Goal: Task Accomplishment & Management: Complete application form

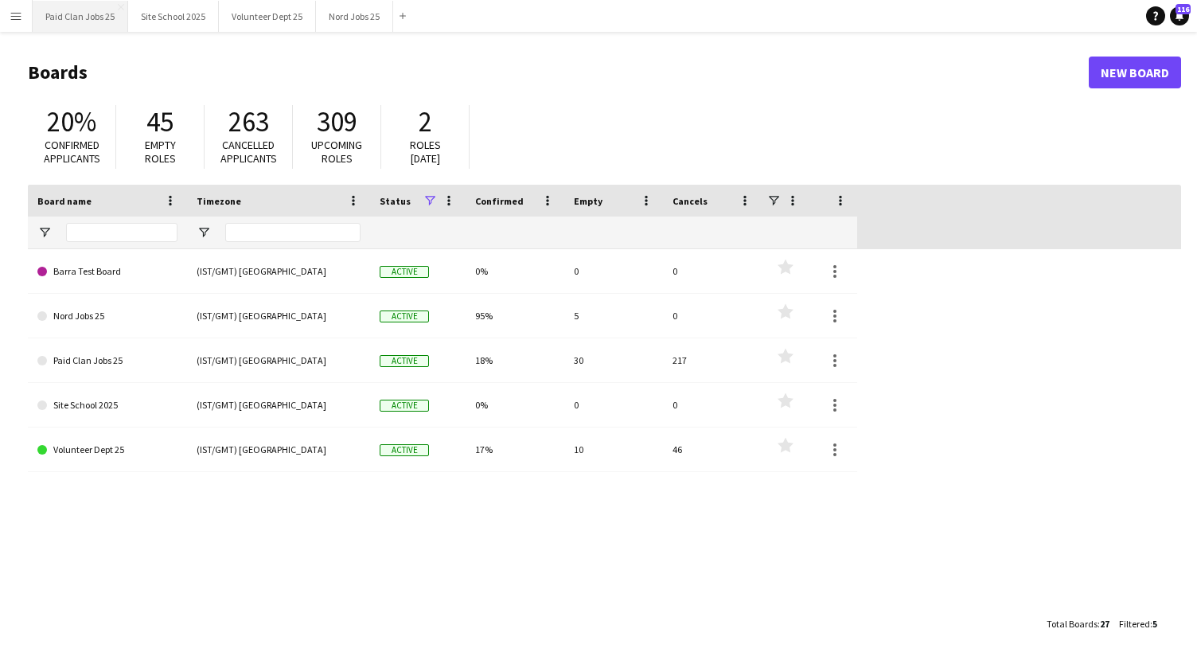
click at [53, 4] on button "Paid Clan Jobs 25 Close" at bounding box center [80, 16] width 95 height 31
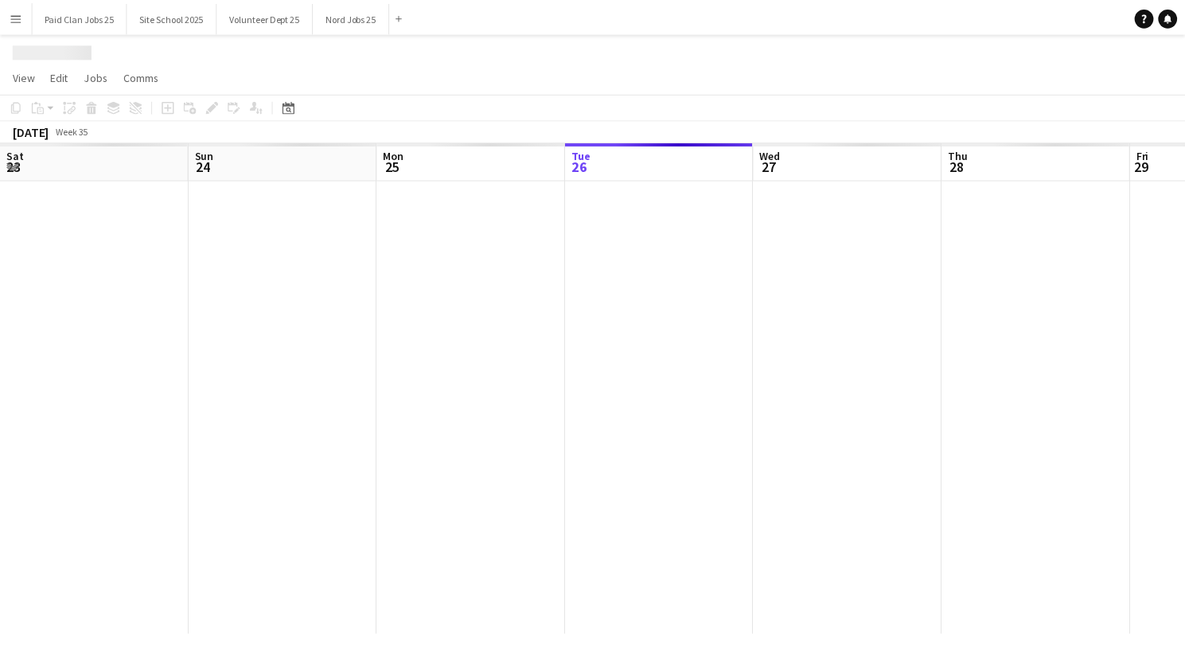
scroll to position [0, 380]
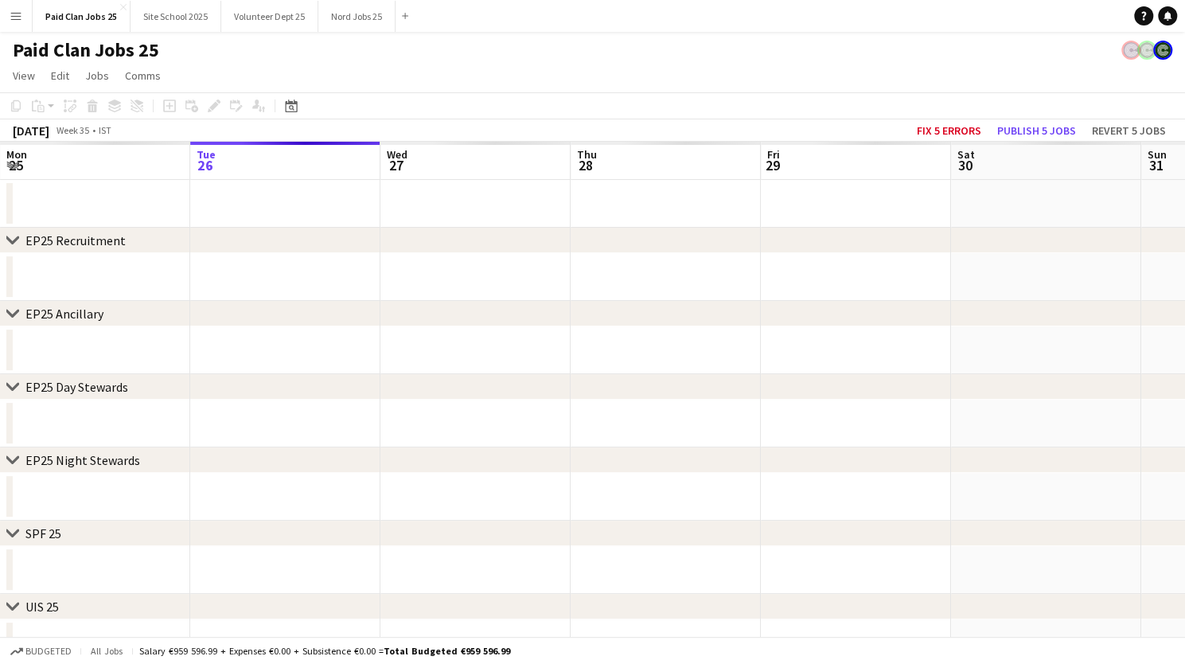
click at [21, 14] on app-icon "Menu" at bounding box center [16, 16] width 13 height 13
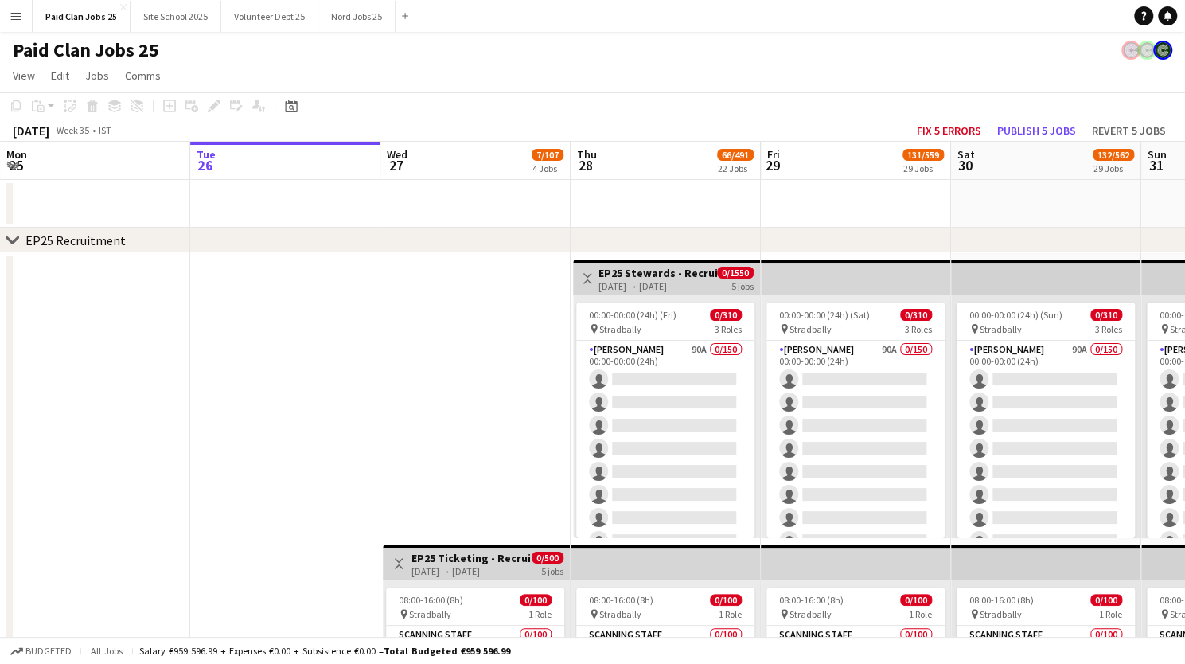
click at [19, 16] on app-icon "Menu" at bounding box center [16, 16] width 13 height 13
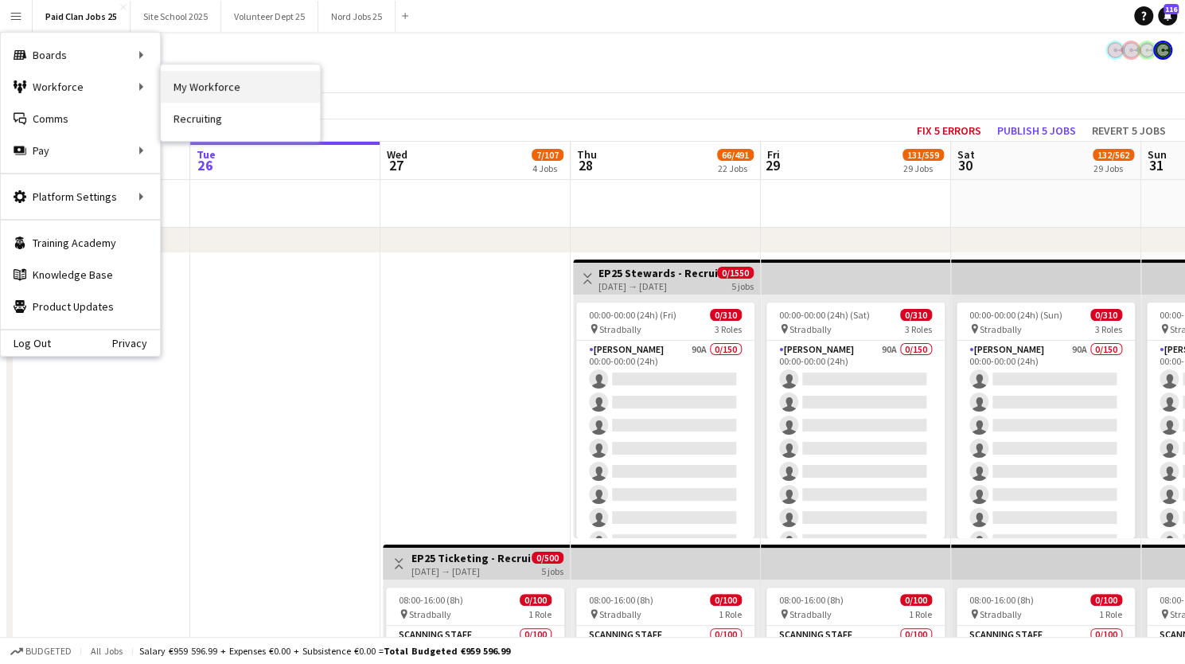
click at [199, 84] on link "My Workforce" at bounding box center [240, 87] width 159 height 32
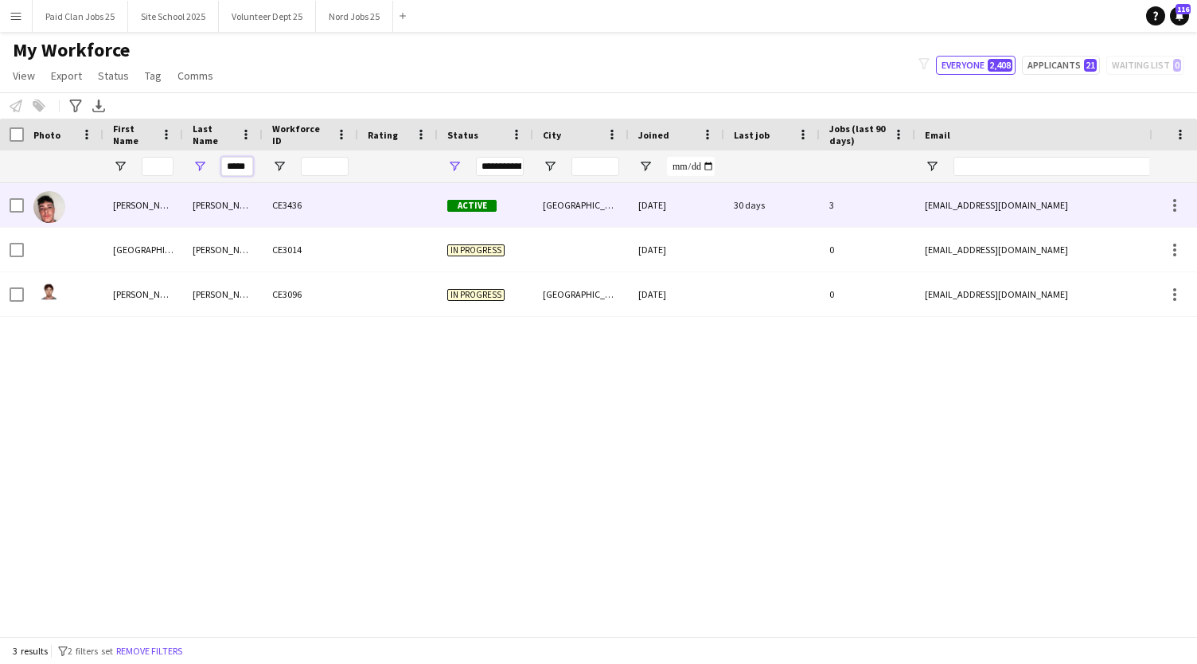
drag, startPoint x: 223, startPoint y: 165, endPoint x: 290, endPoint y: 185, distance: 70.0
click at [290, 185] on div "Workforce Details Photo First Name" at bounding box center [598, 377] width 1197 height 517
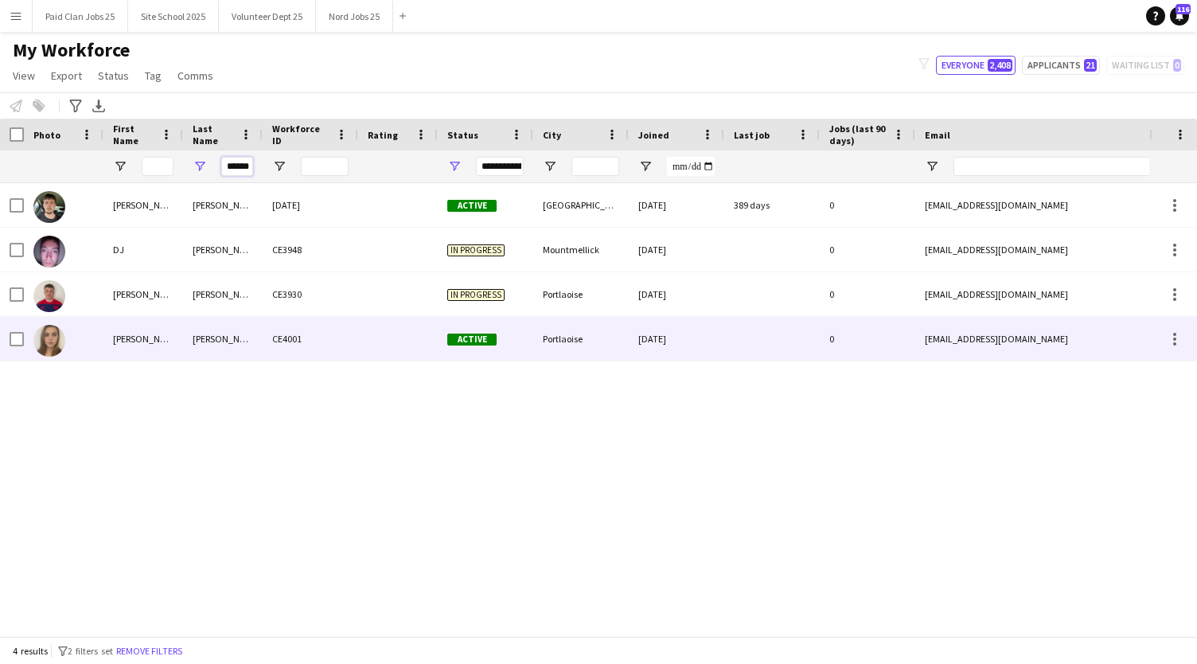
type input "******"
click at [49, 337] on img at bounding box center [49, 341] width 32 height 32
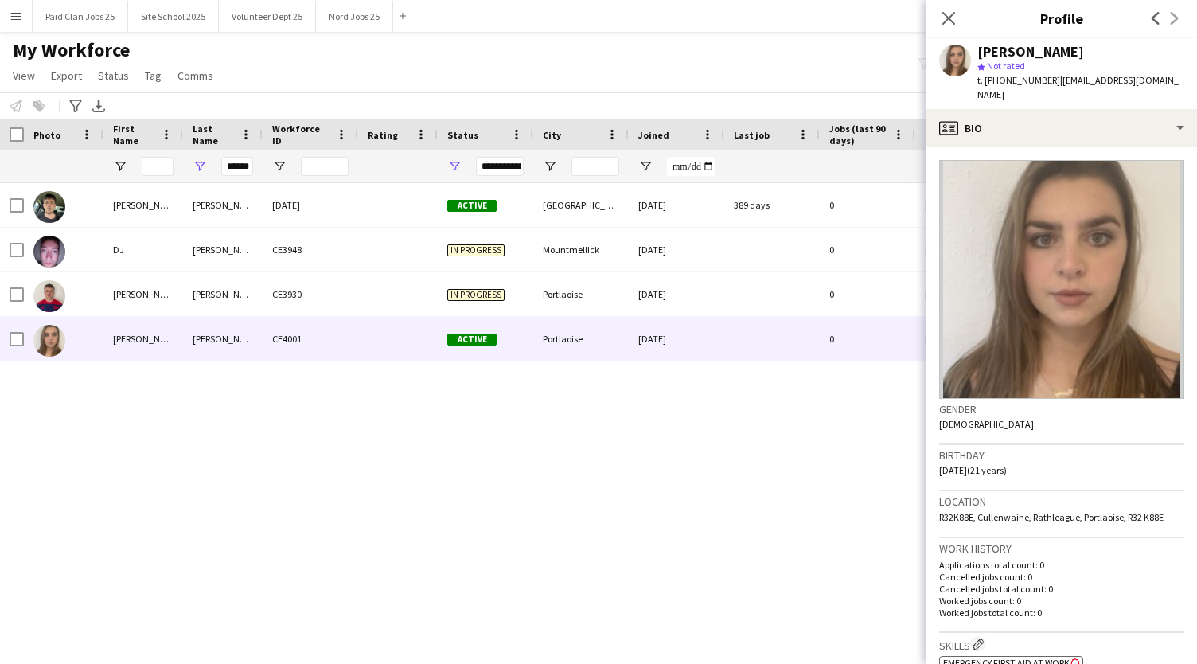
scroll to position [434, 0]
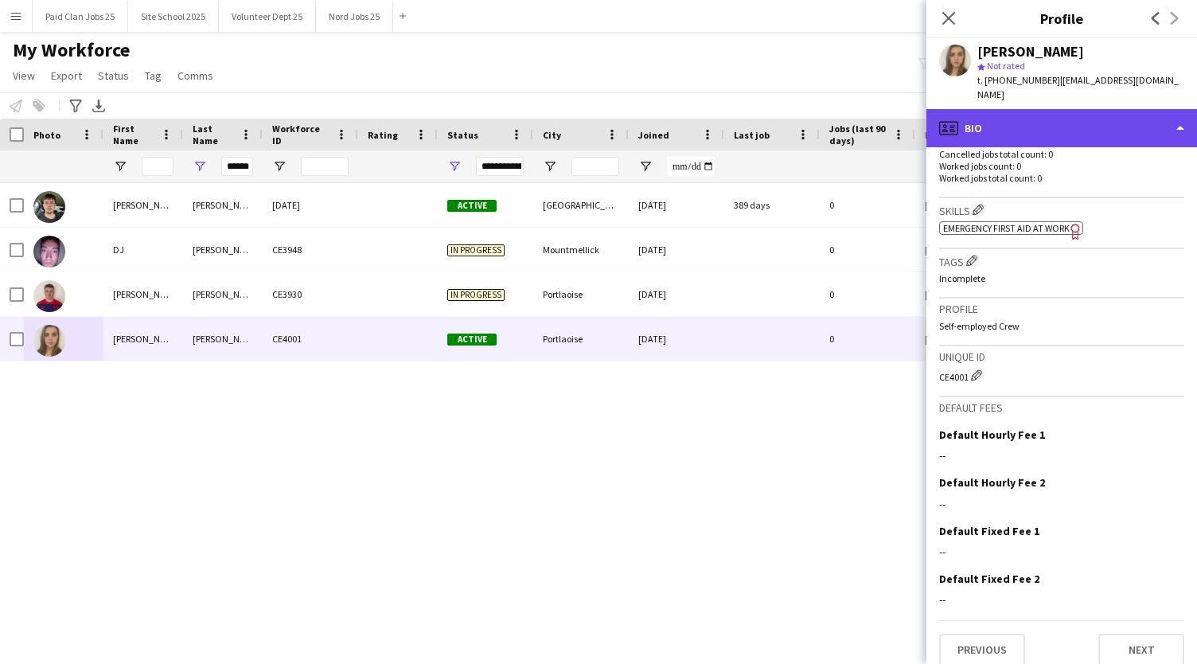
click at [1020, 117] on div "profile Bio" at bounding box center [1061, 128] width 271 height 38
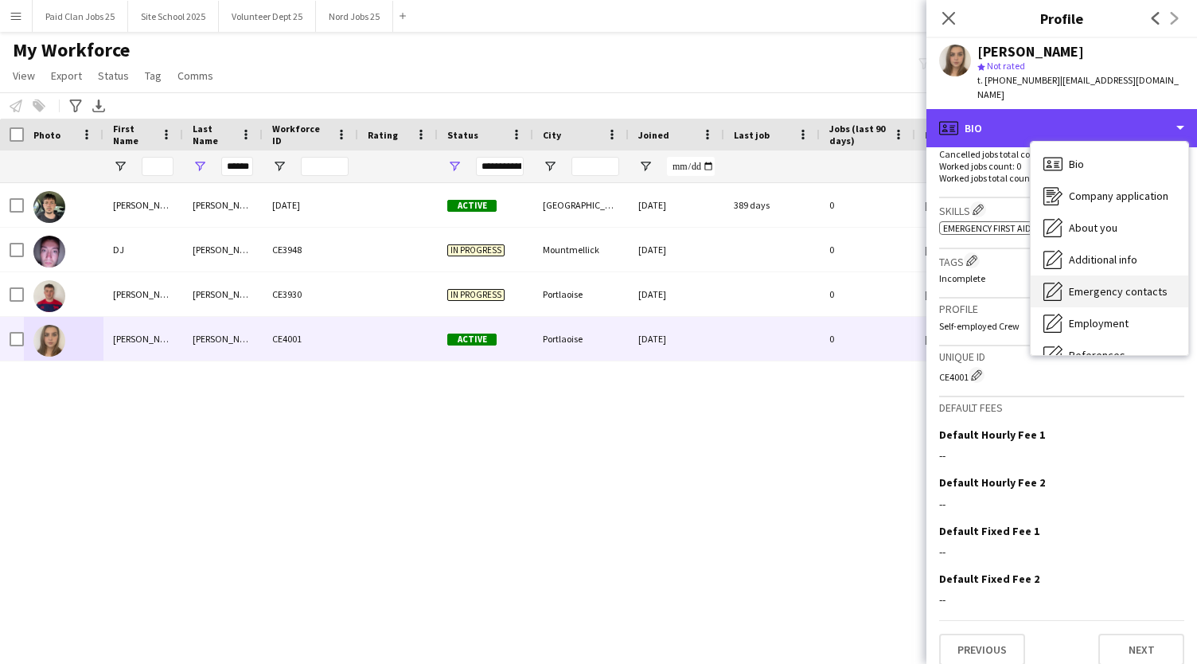
scroll to position [150, 0]
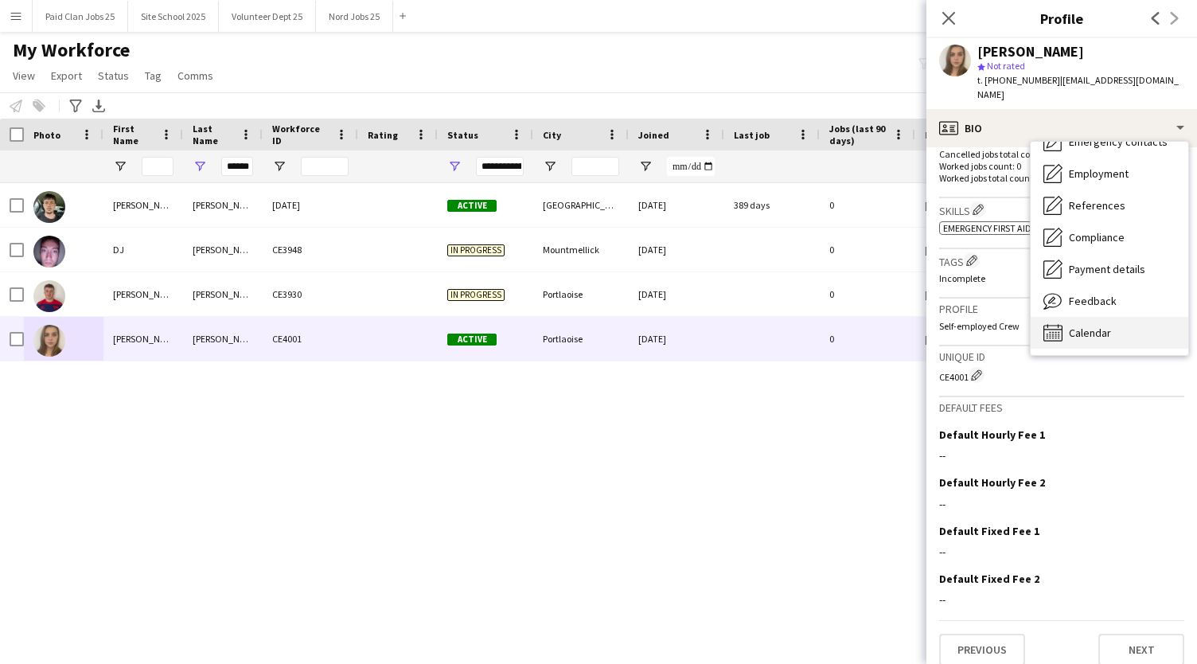
click at [1085, 325] on span "Calendar" at bounding box center [1090, 332] width 42 height 14
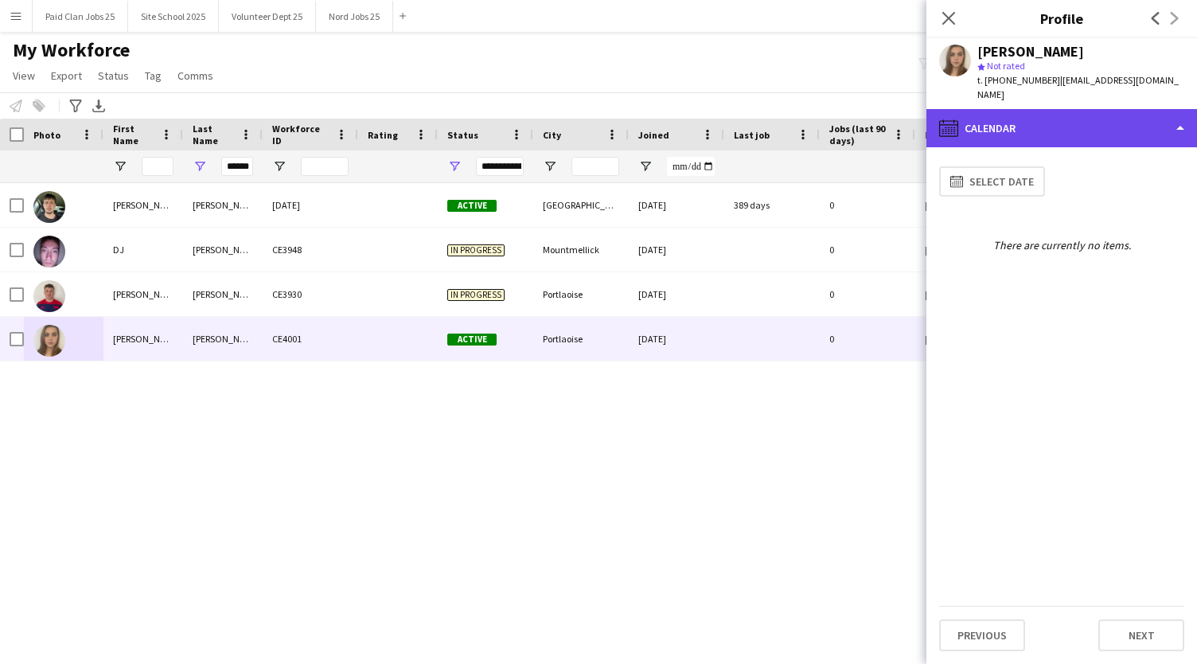
click at [1112, 119] on div "calendar-full Calendar" at bounding box center [1061, 128] width 271 height 38
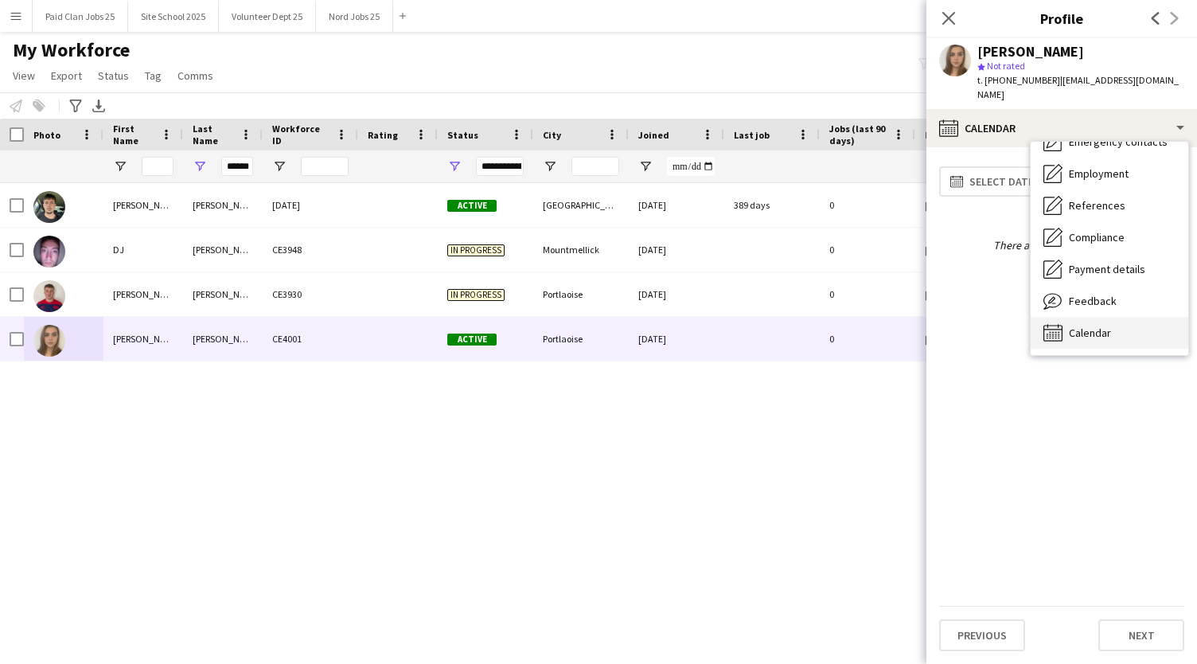
click at [1084, 325] on span "Calendar" at bounding box center [1090, 332] width 42 height 14
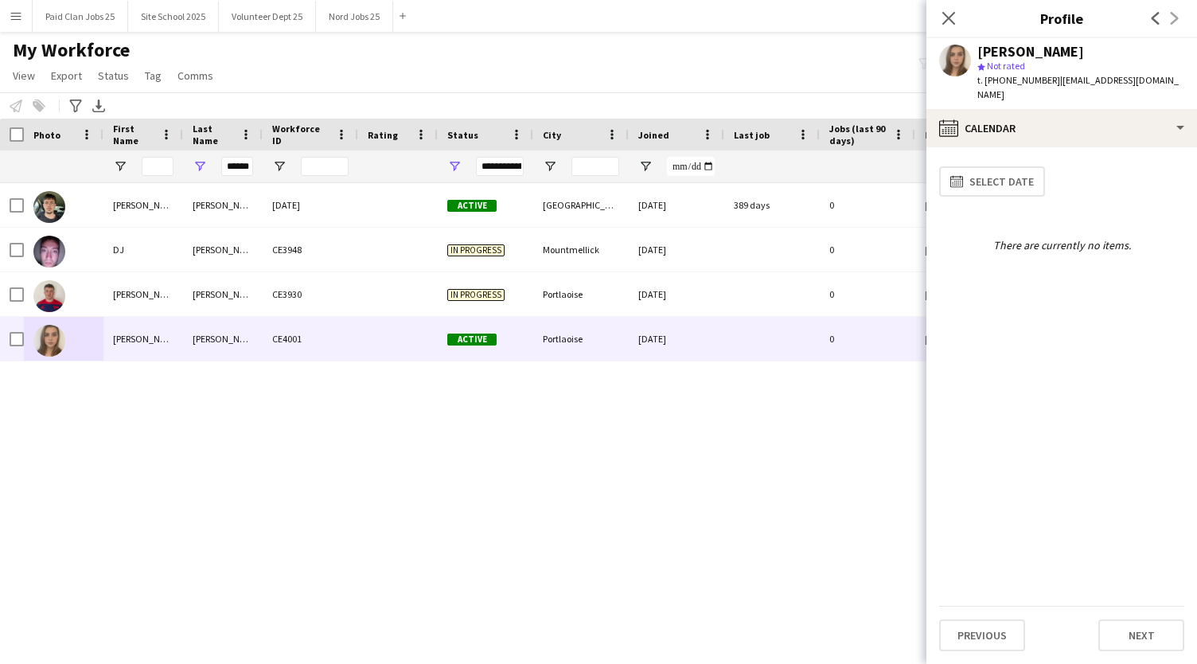
click at [955, 64] on app-user-avatar at bounding box center [955, 61] width 32 height 32
click at [988, 53] on div "Penny Conroy" at bounding box center [1030, 52] width 107 height 14
click at [950, 9] on app-icon "Close pop-in" at bounding box center [948, 18] width 23 height 23
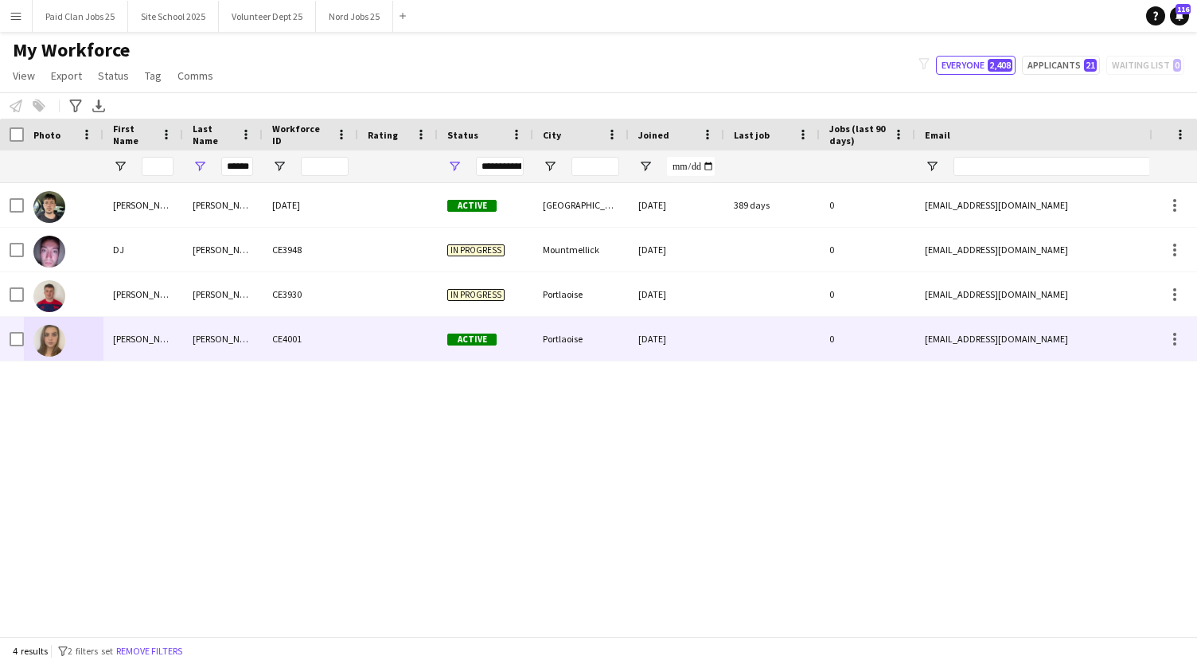
click at [282, 335] on div "CE4001" at bounding box center [310, 339] width 95 height 44
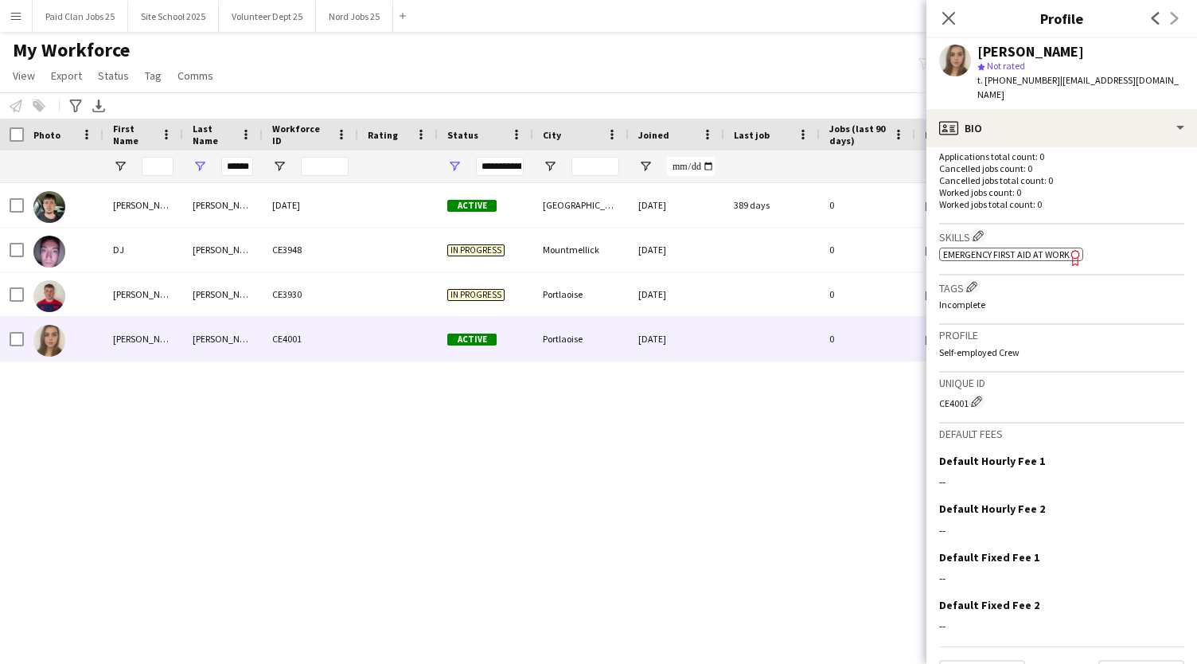
scroll to position [409, 0]
drag, startPoint x: 939, startPoint y: 384, endPoint x: 972, endPoint y: 389, distance: 33.8
click at [972, 392] on div "CE4001 Edit crew unique ID" at bounding box center [1061, 400] width 245 height 16
copy div "CE4001 Edit crew unique ID"
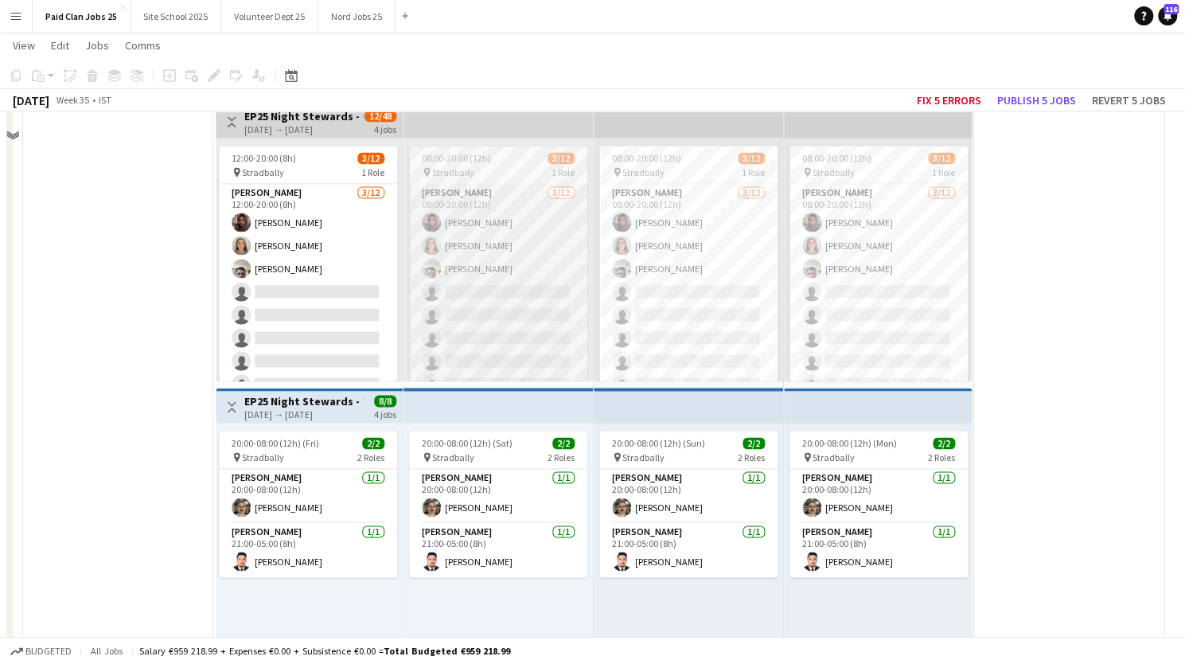
scroll to position [4683, 0]
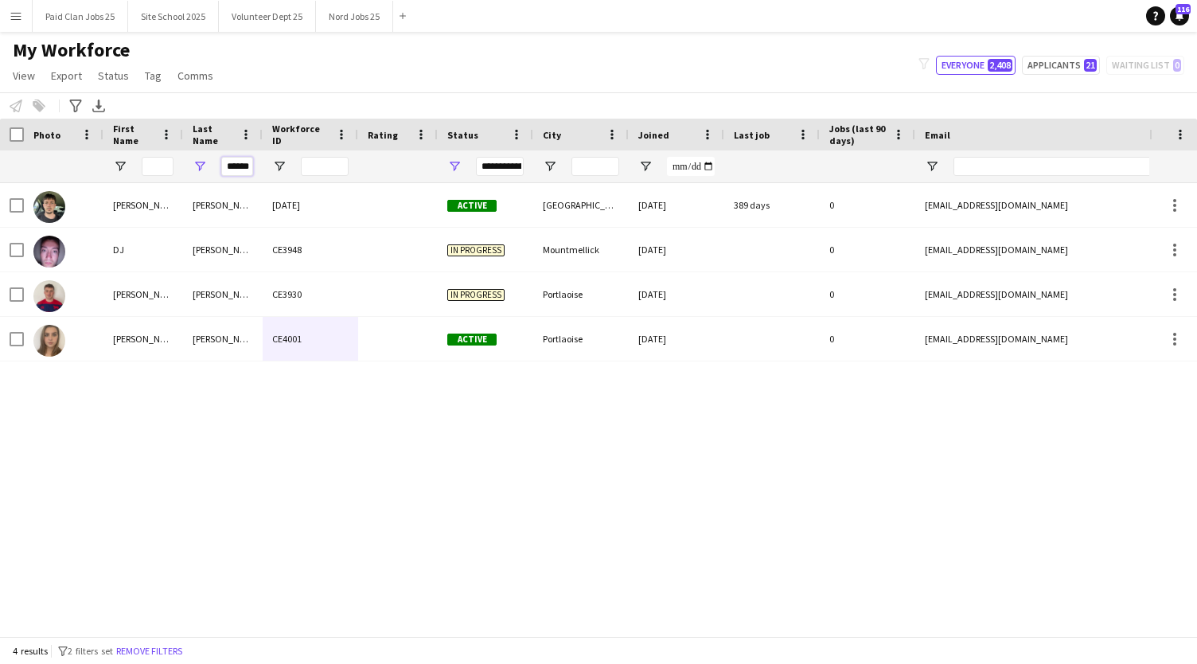
scroll to position [0, 3]
drag, startPoint x: 227, startPoint y: 168, endPoint x: 294, endPoint y: 166, distance: 67.7
click at [294, 166] on div "******" at bounding box center [850, 166] width 1701 height 32
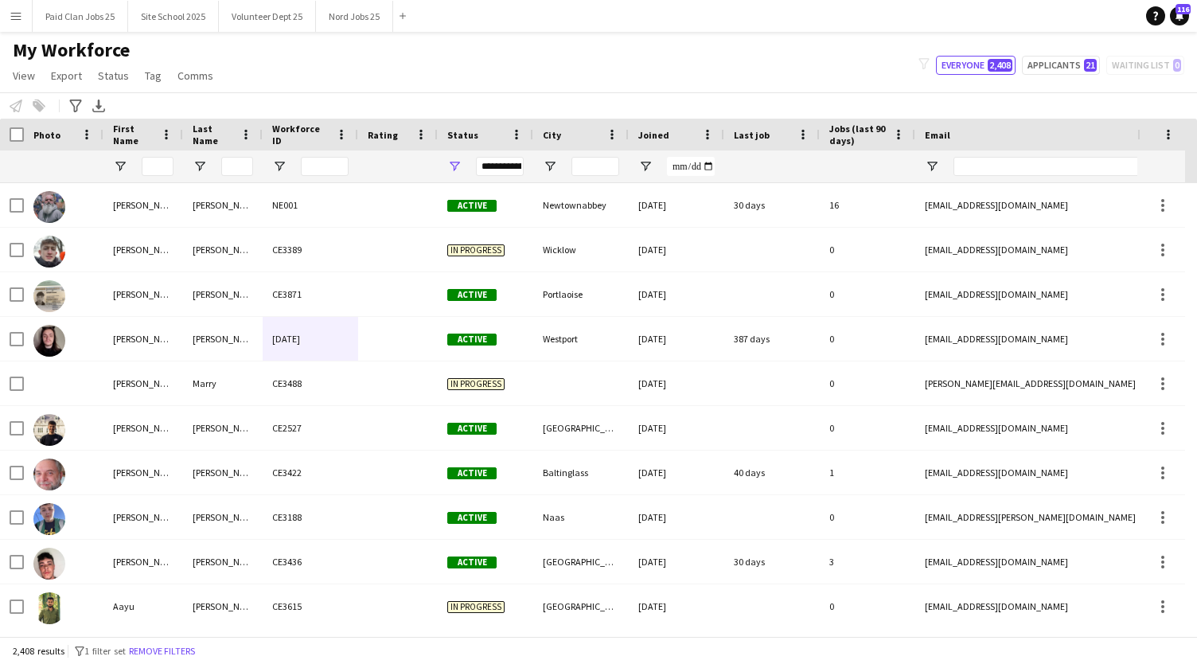
click at [982, 149] on div "Email" at bounding box center [1074, 135] width 299 height 32
click at [982, 158] on input "Email Filter Input" at bounding box center [1088, 166] width 271 height 19
paste input "**********"
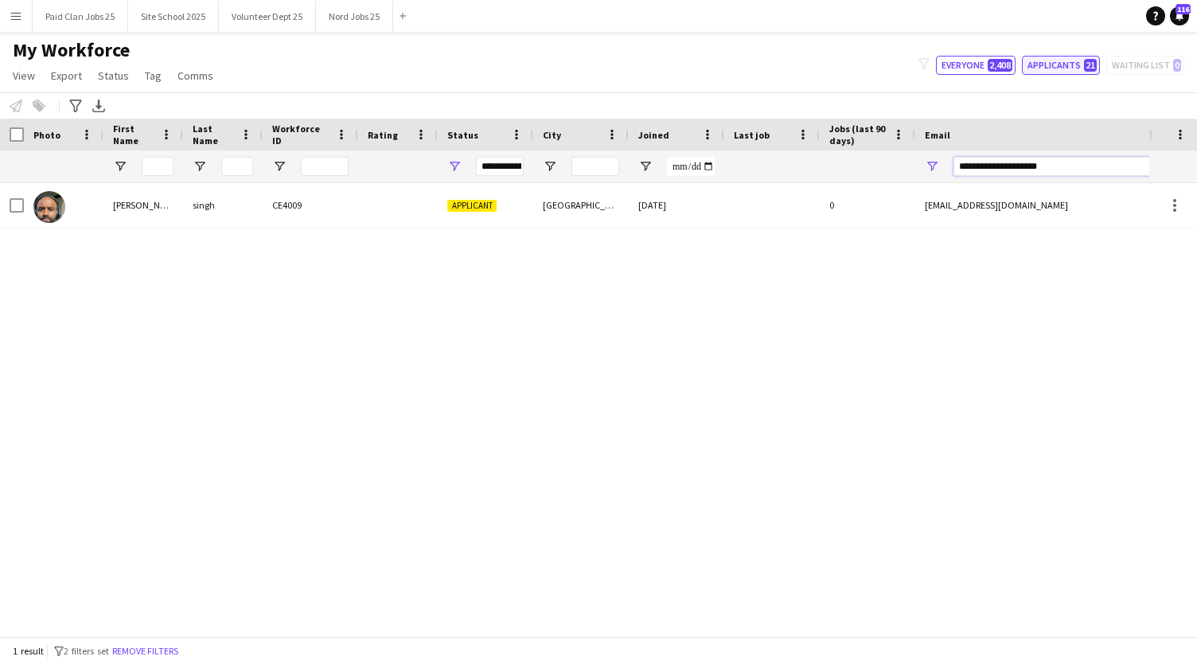
type input "**********"
click at [1058, 66] on button "Applicants 21" at bounding box center [1061, 65] width 78 height 19
type input "**********"
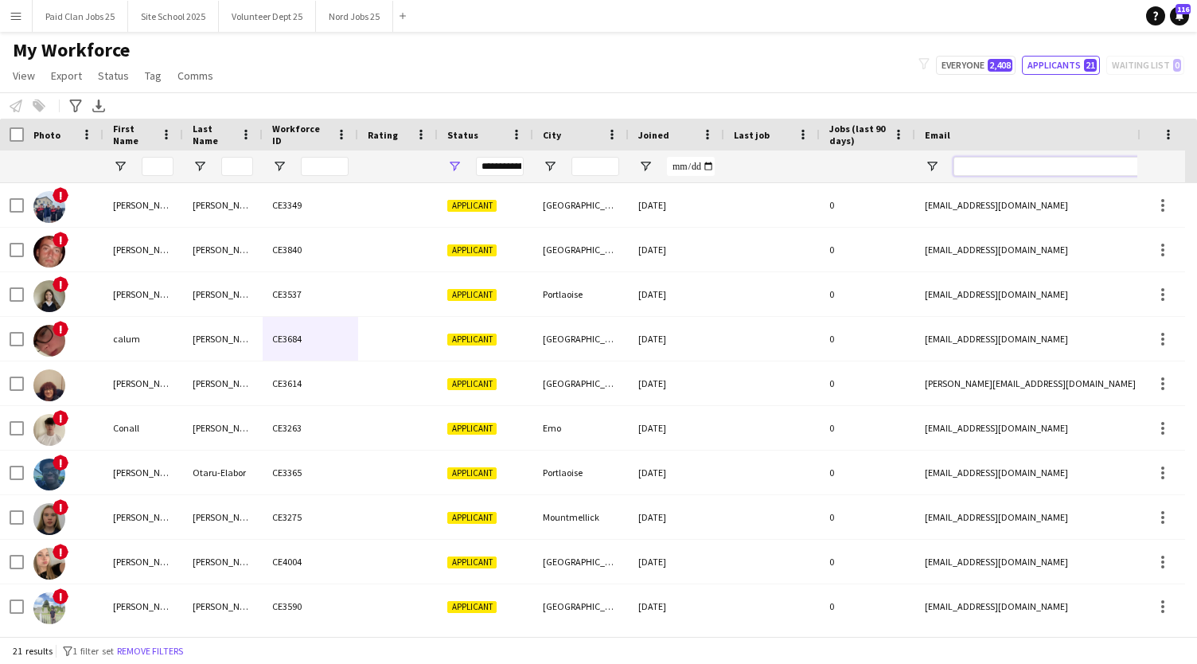
click at [968, 162] on input "Email Filter Input" at bounding box center [1088, 166] width 271 height 19
paste input "**********"
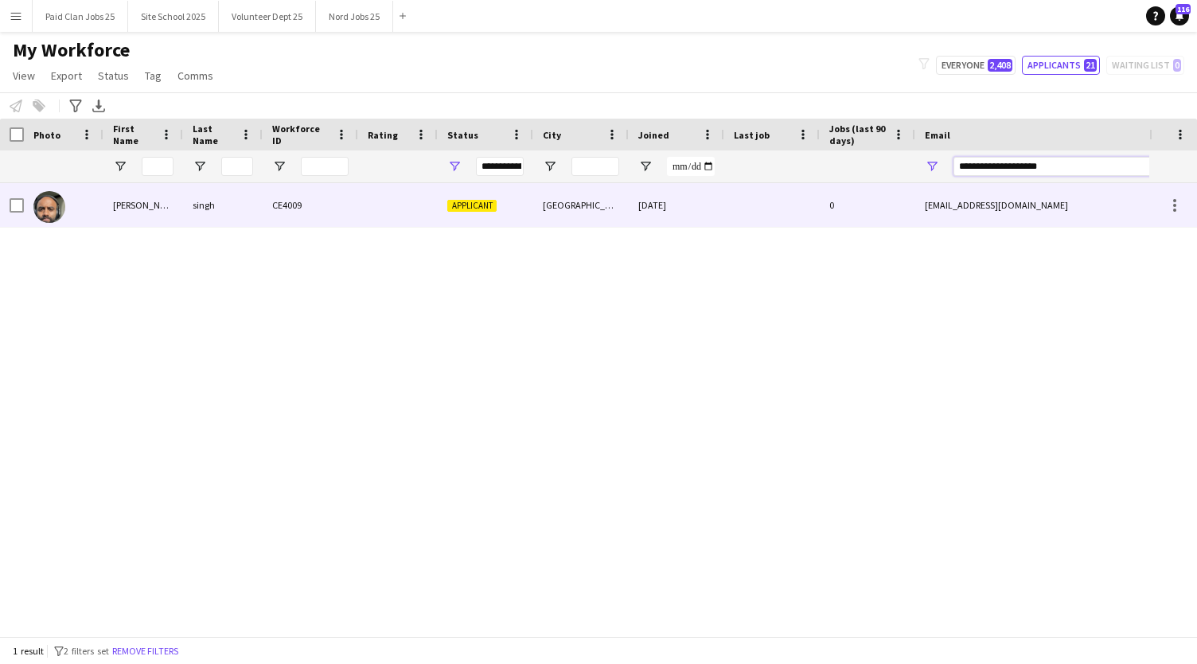
type input "**********"
click at [54, 212] on img at bounding box center [49, 207] width 32 height 32
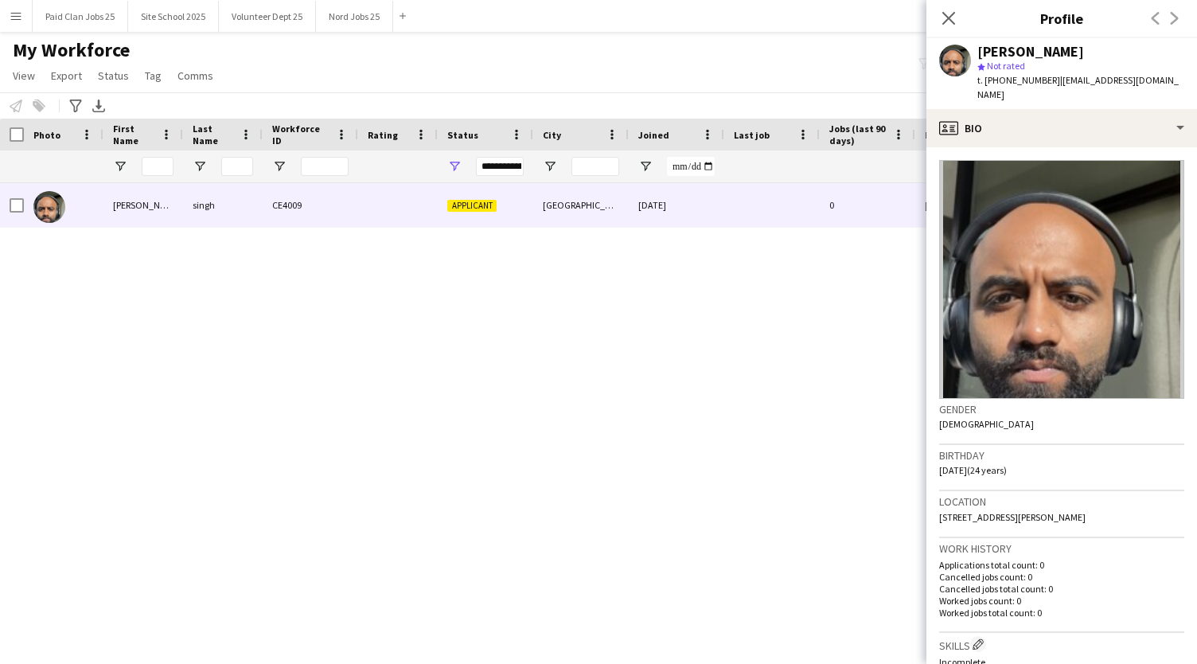
scroll to position [433, 0]
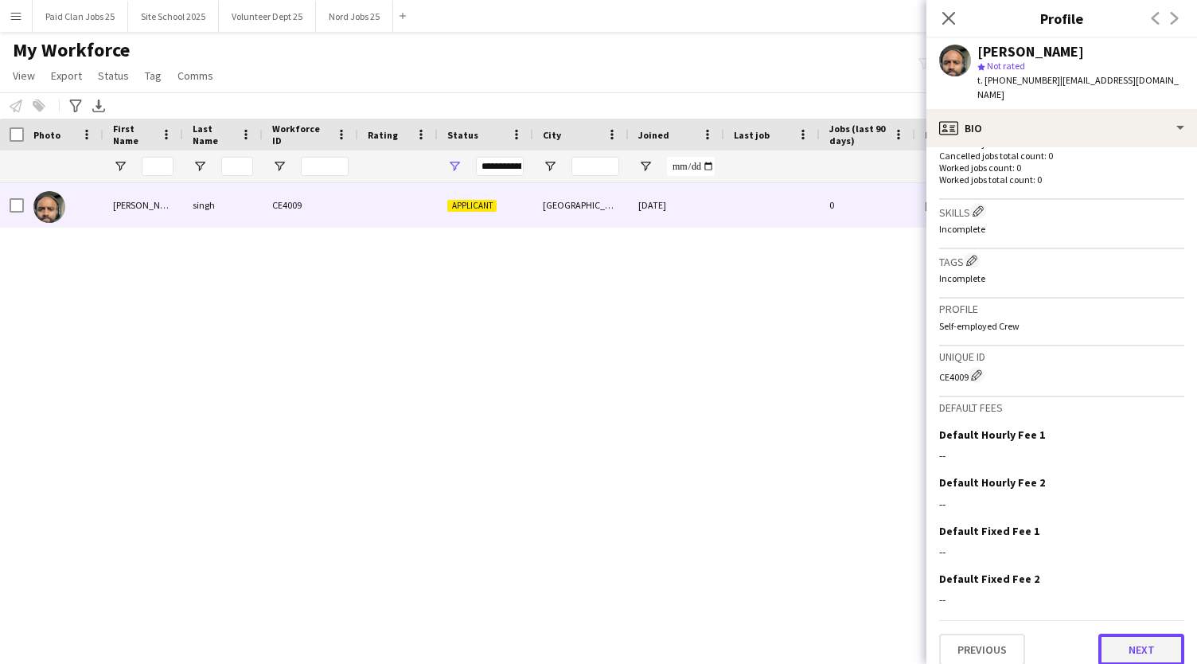
click at [1120, 634] on button "Next" at bounding box center [1141, 649] width 86 height 32
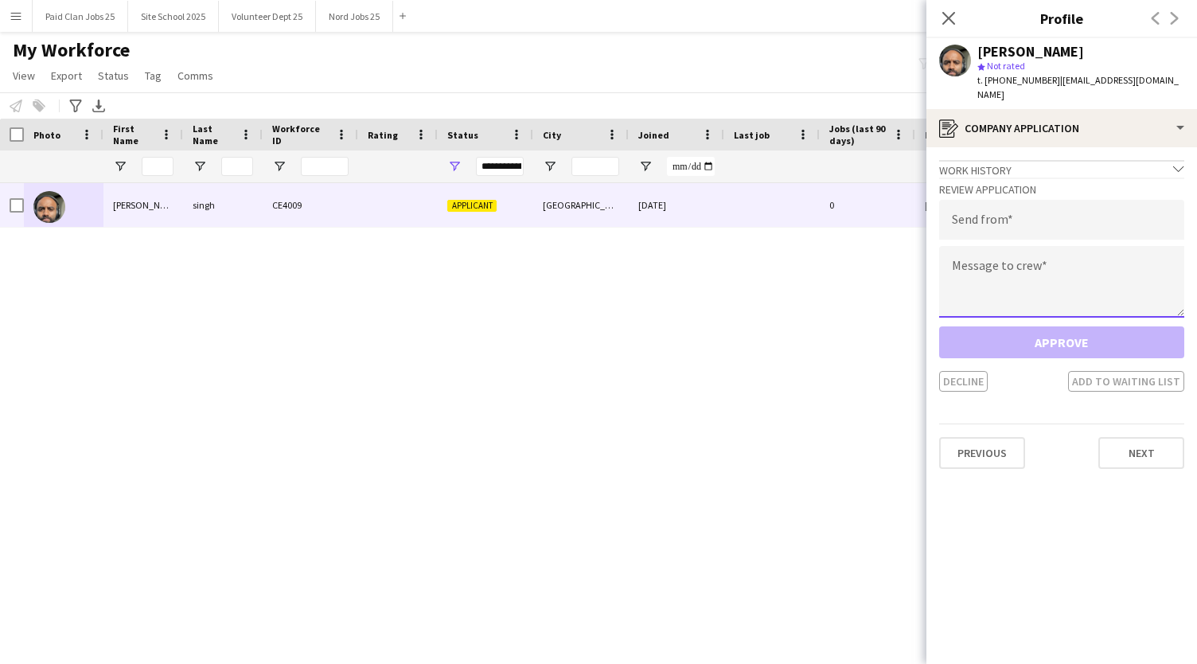
click at [1044, 253] on textarea at bounding box center [1061, 282] width 245 height 72
paste textarea "**********"
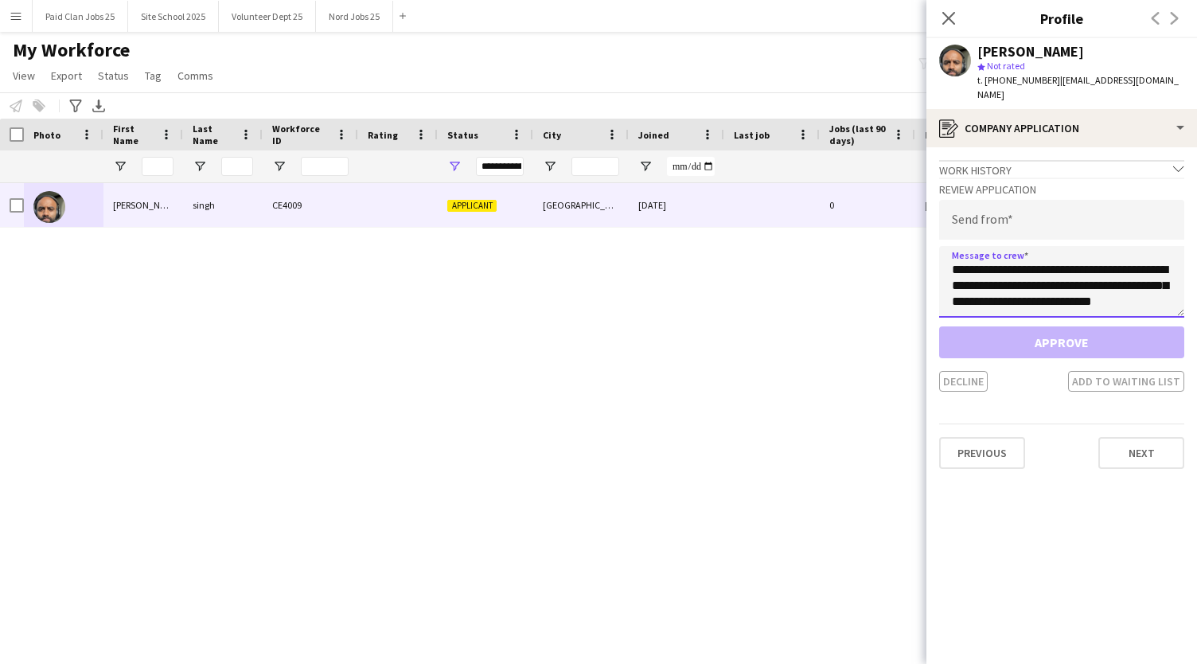
scroll to position [582, 0]
type textarea "**********"
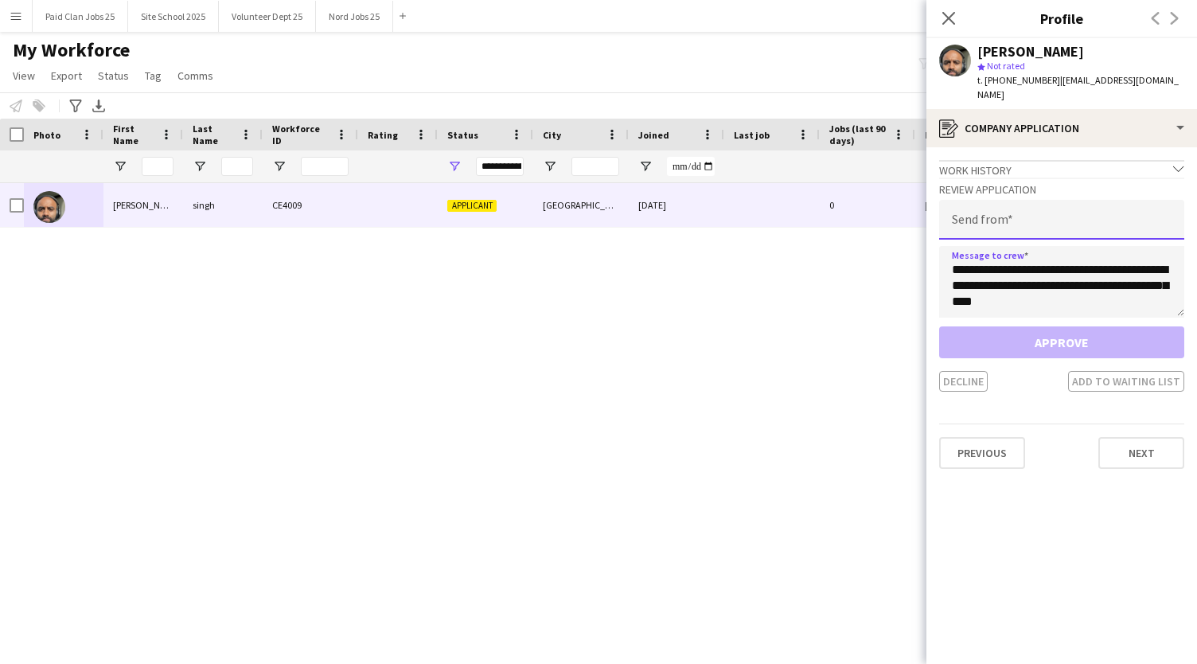
click at [999, 200] on input "email" at bounding box center [1061, 220] width 245 height 40
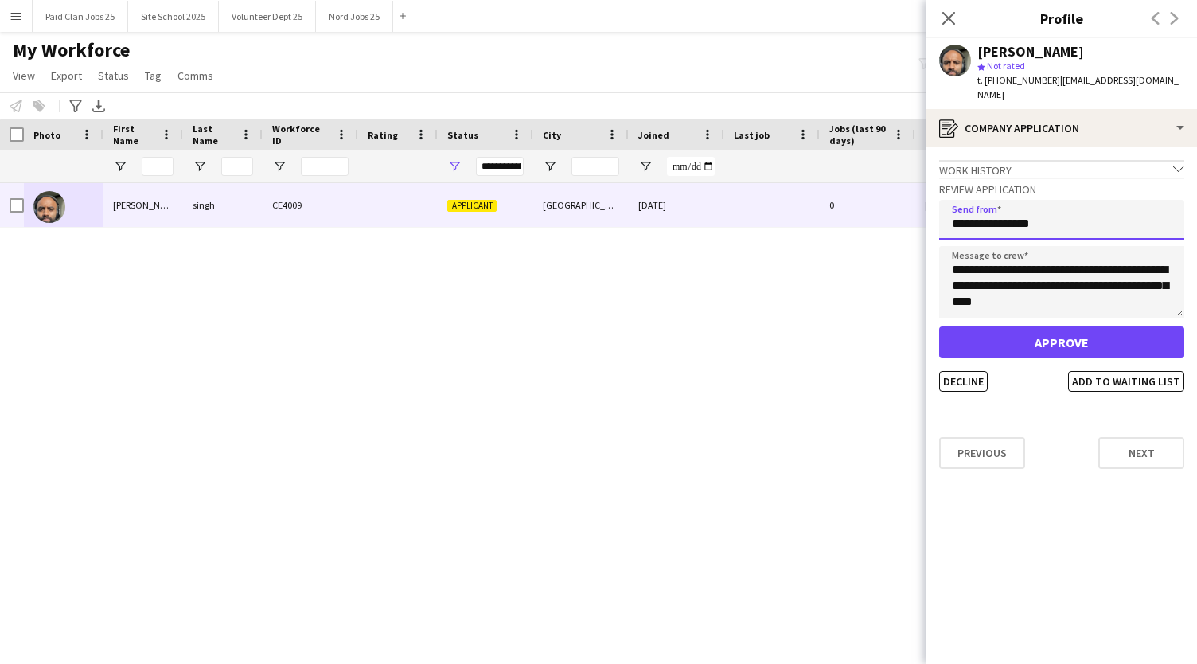
type input "**********"
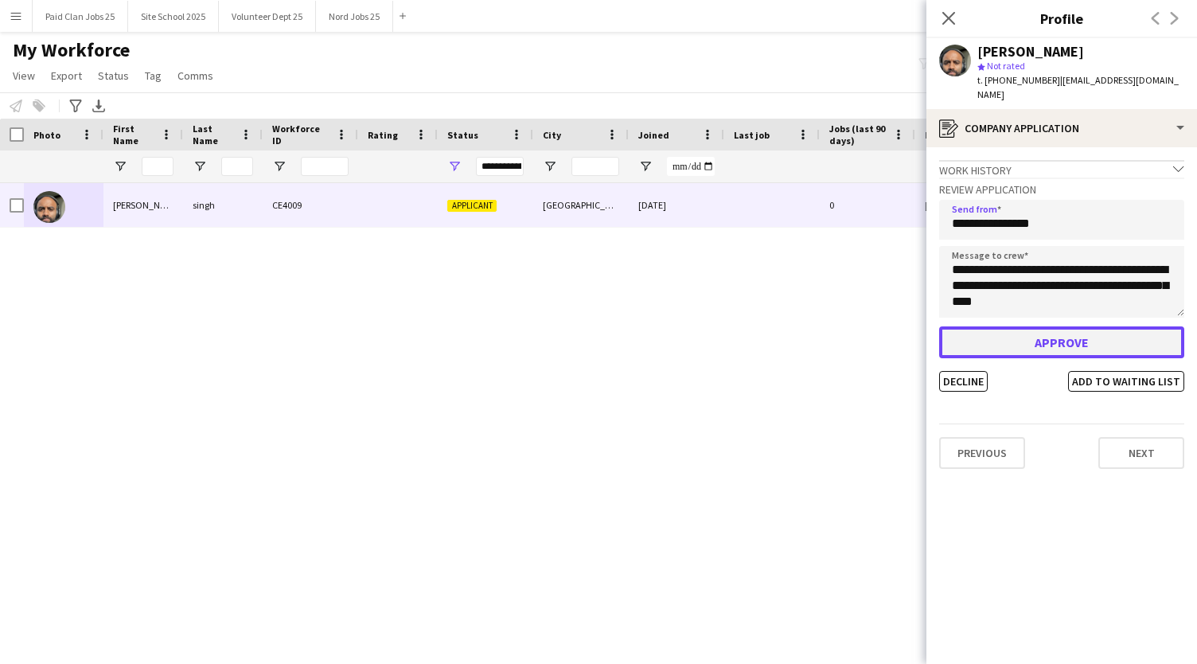
click at [1008, 326] on button "Approve" at bounding box center [1061, 342] width 245 height 32
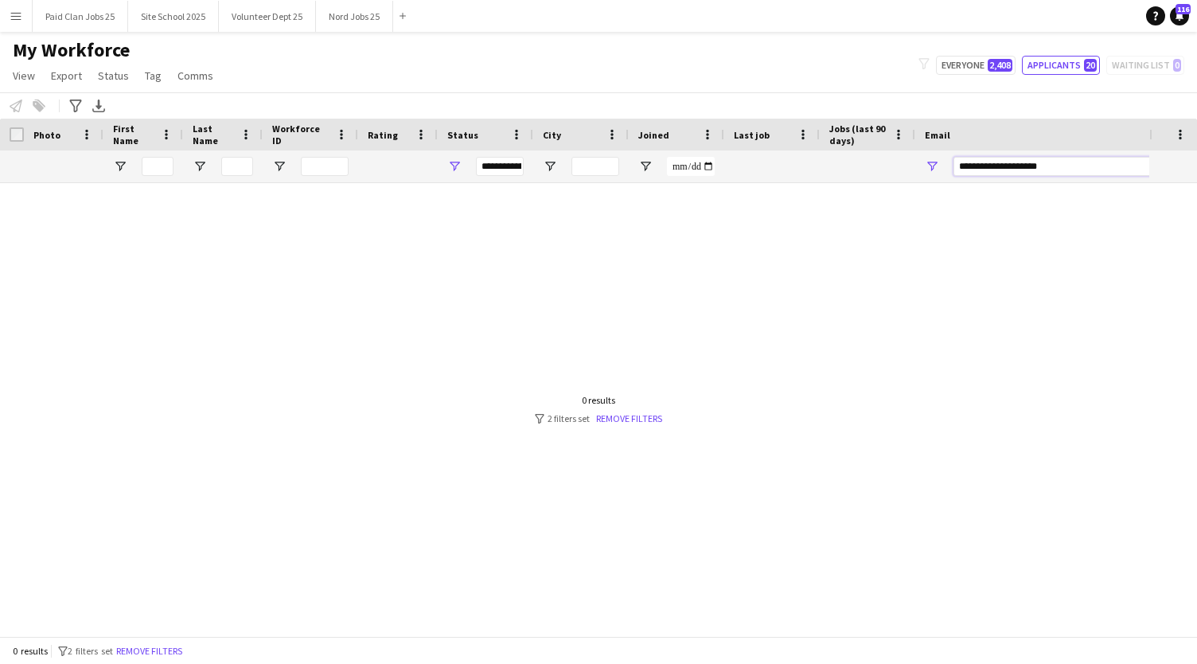
click at [1093, 169] on input "**********" at bounding box center [1088, 166] width 271 height 19
click at [996, 66] on span "2,408" at bounding box center [999, 65] width 25 height 13
type input "**********"
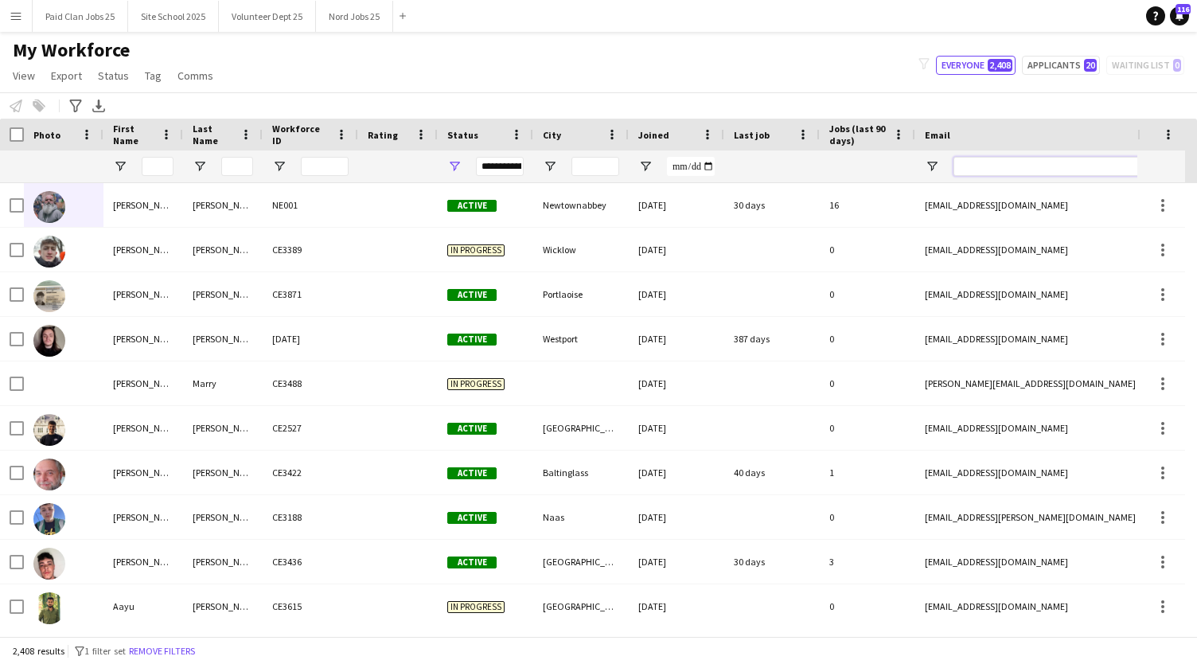
click at [1038, 166] on input "Email Filter Input" at bounding box center [1088, 166] width 271 height 19
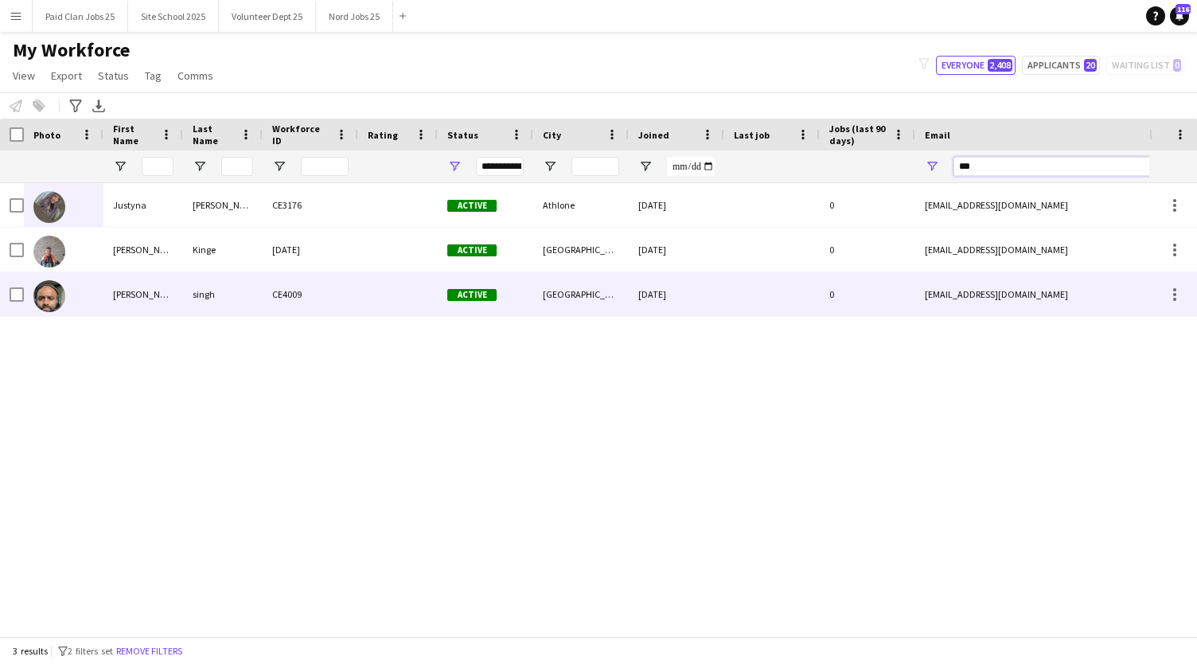
type input "***"
click at [54, 291] on img at bounding box center [49, 296] width 32 height 32
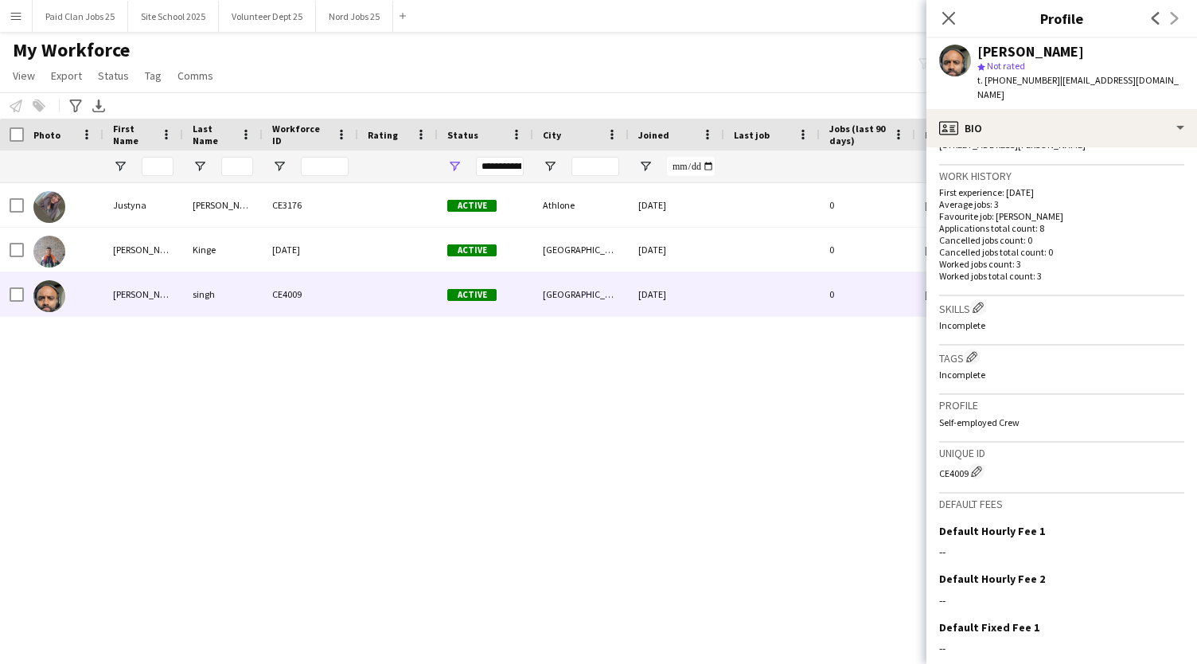
scroll to position [468, 0]
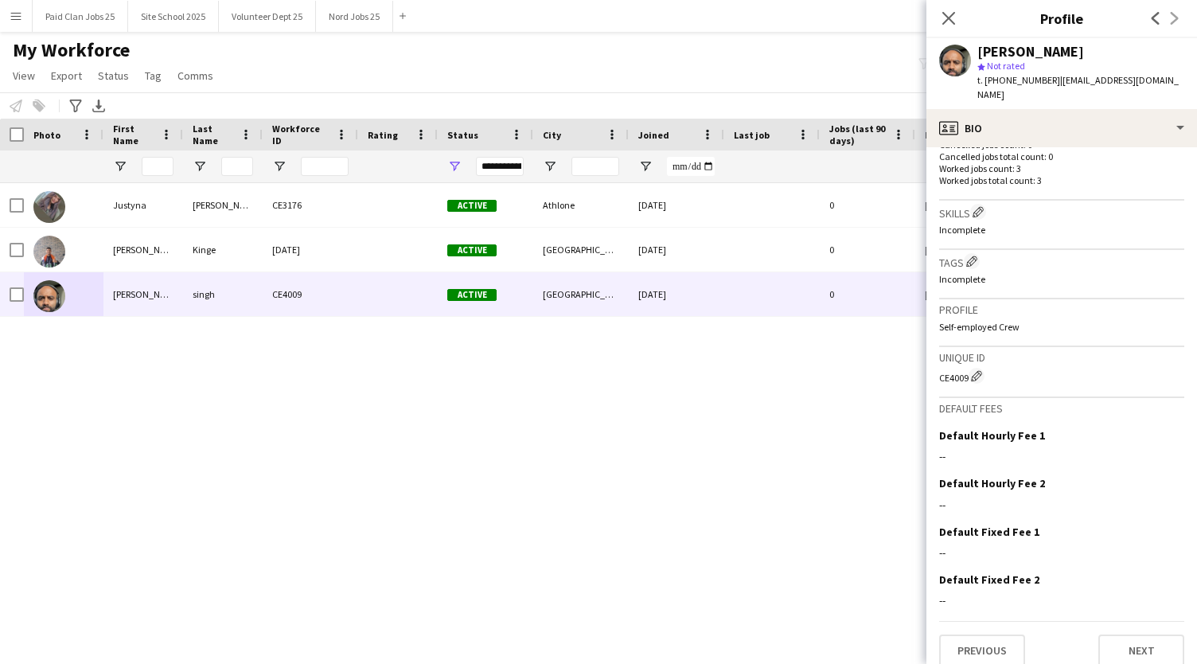
drag, startPoint x: 939, startPoint y: 360, endPoint x: 966, endPoint y: 365, distance: 27.5
click at [966, 368] on div "CE4009 Edit crew unique ID" at bounding box center [1061, 376] width 245 height 16
copy div "CE4009"
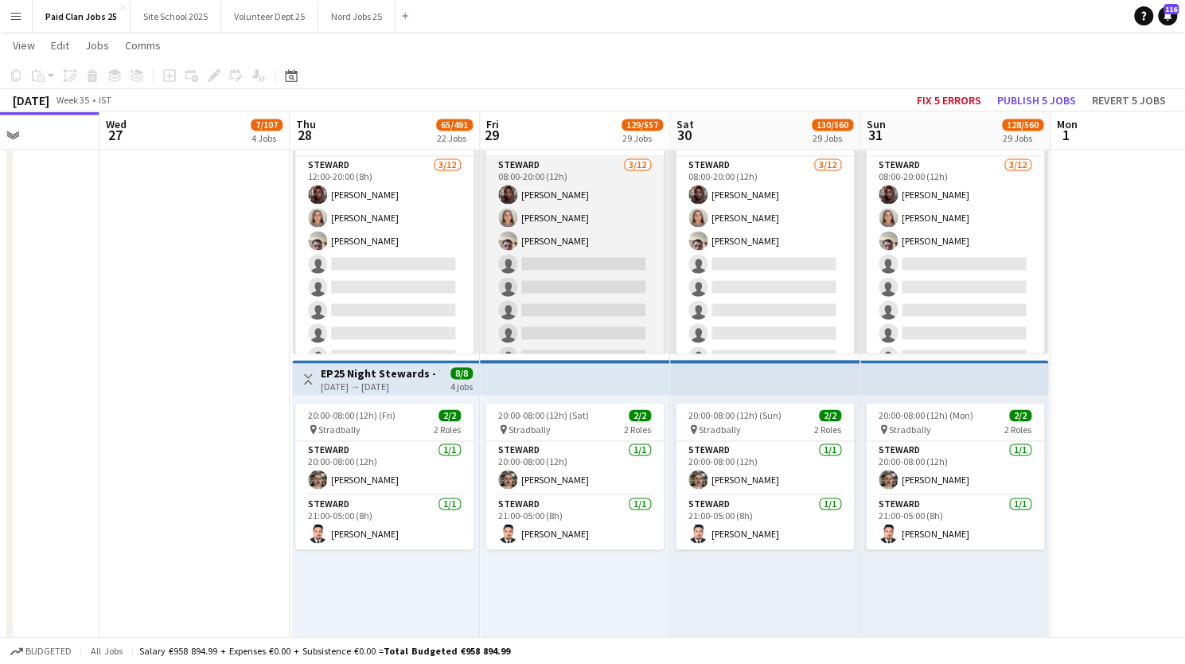
scroll to position [0, 422]
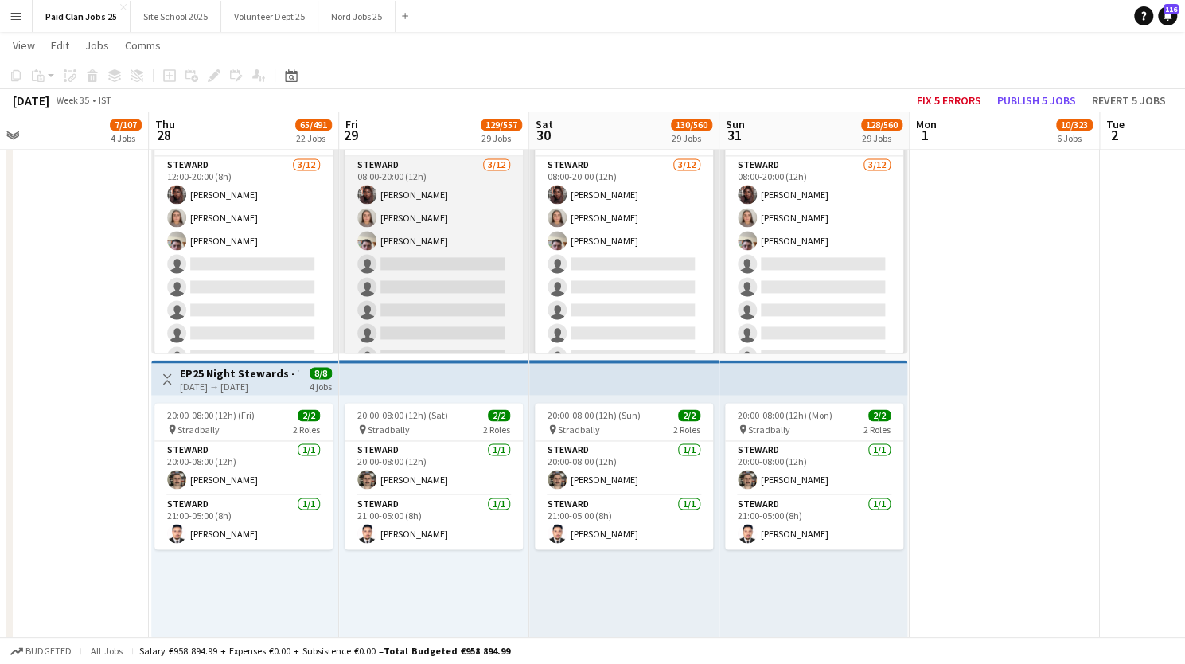
click at [469, 230] on app-card-role "[PERSON_NAME] [DATE] 08:00-20:00 (12h) [PERSON_NAME] [PERSON_NAME] [PERSON_NAME…" at bounding box center [434, 310] width 178 height 308
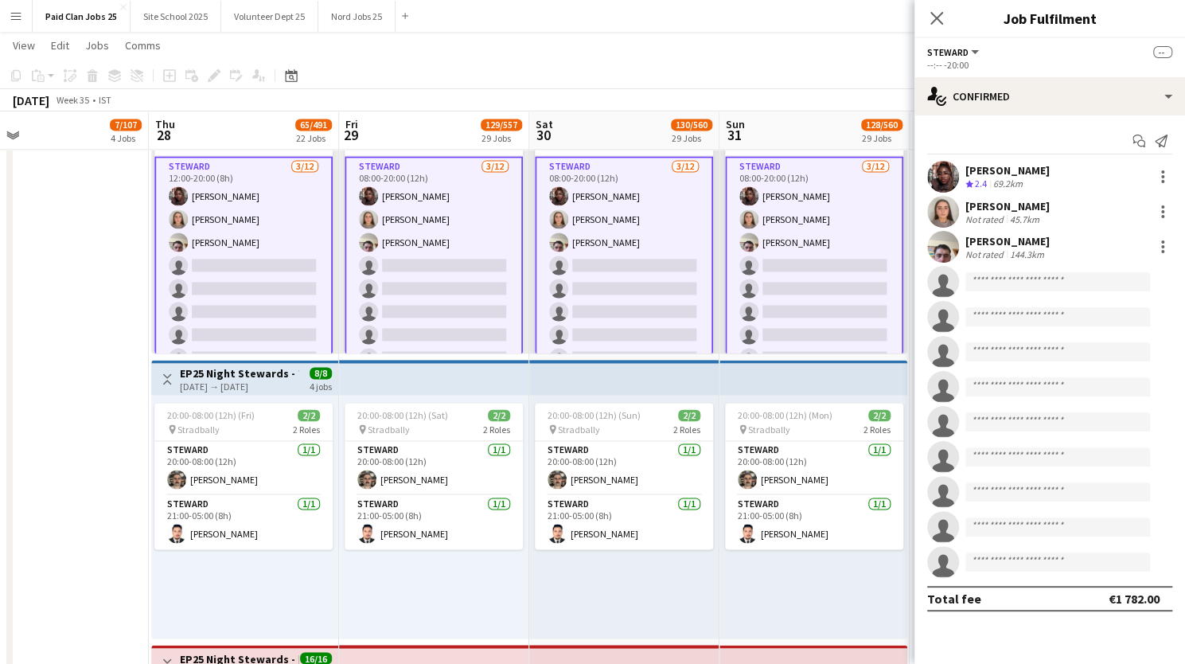
click at [436, 248] on app-card-role "[PERSON_NAME] [DATE] 08:00-20:00 (12h) [PERSON_NAME] [PERSON_NAME] [PERSON_NAME…" at bounding box center [434, 311] width 178 height 311
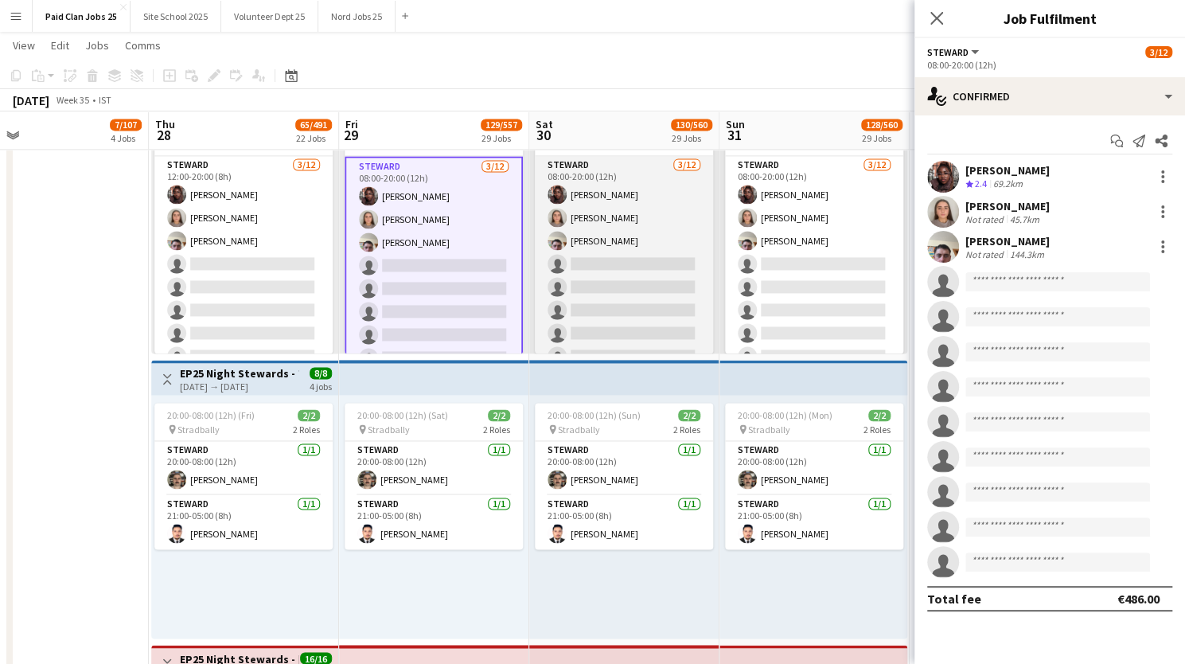
click at [678, 223] on app-card-role "[PERSON_NAME] [DATE] 08:00-20:00 (12h) [PERSON_NAME] [PERSON_NAME] [PERSON_NAME…" at bounding box center [624, 310] width 178 height 308
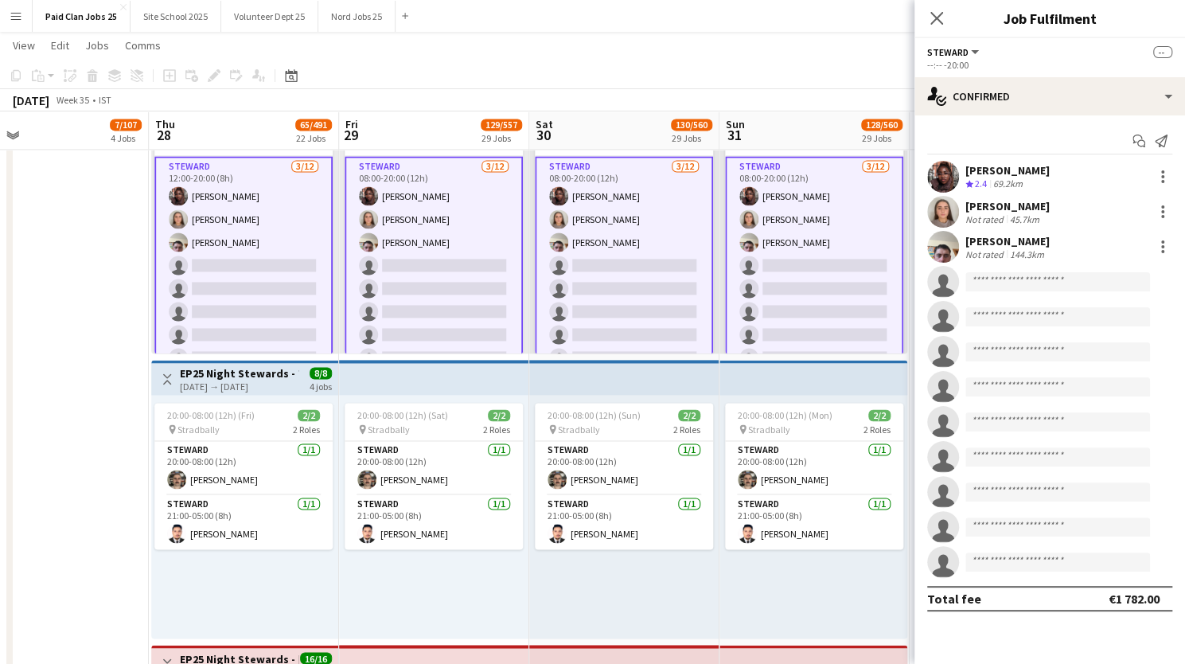
click at [837, 222] on app-card-role "[PERSON_NAME] [DATE] 08:00-20:00 (12h) [PERSON_NAME] [PERSON_NAME] [PERSON_NAME…" at bounding box center [814, 311] width 178 height 311
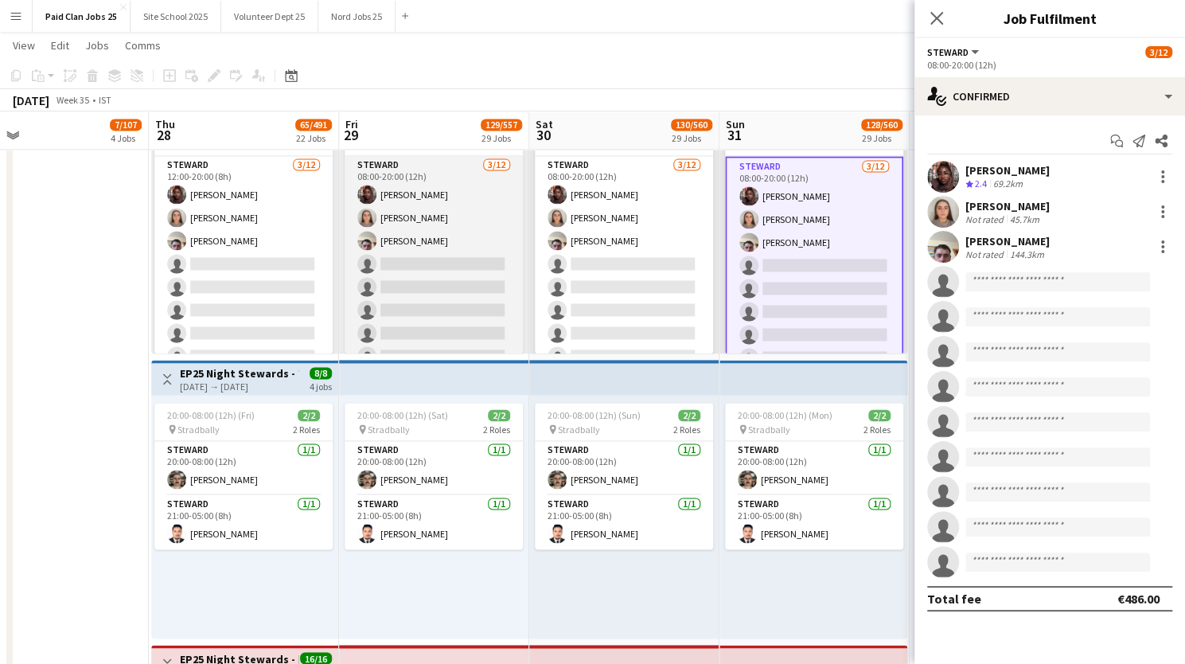
click at [482, 219] on app-card-role "[PERSON_NAME] [DATE] 08:00-20:00 (12h) [PERSON_NAME] [PERSON_NAME] [PERSON_NAME…" at bounding box center [434, 310] width 178 height 308
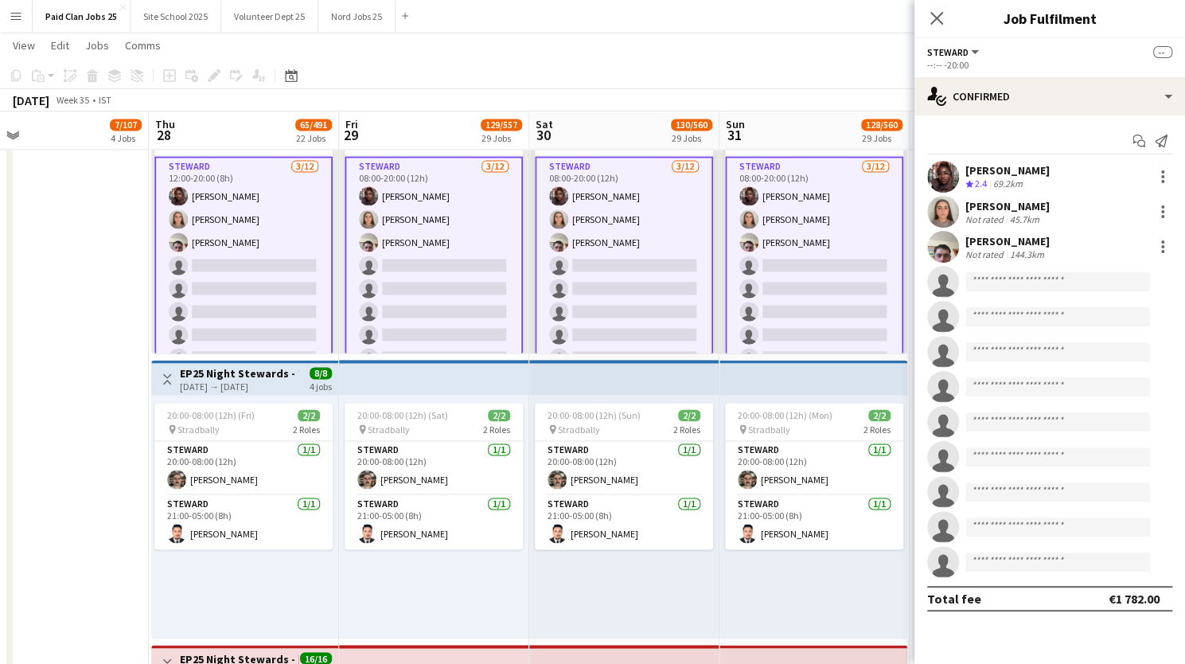
click at [473, 225] on app-card-role "[PERSON_NAME] [DATE] 08:00-20:00 (12h) [PERSON_NAME] [PERSON_NAME] [PERSON_NAME…" at bounding box center [434, 311] width 178 height 311
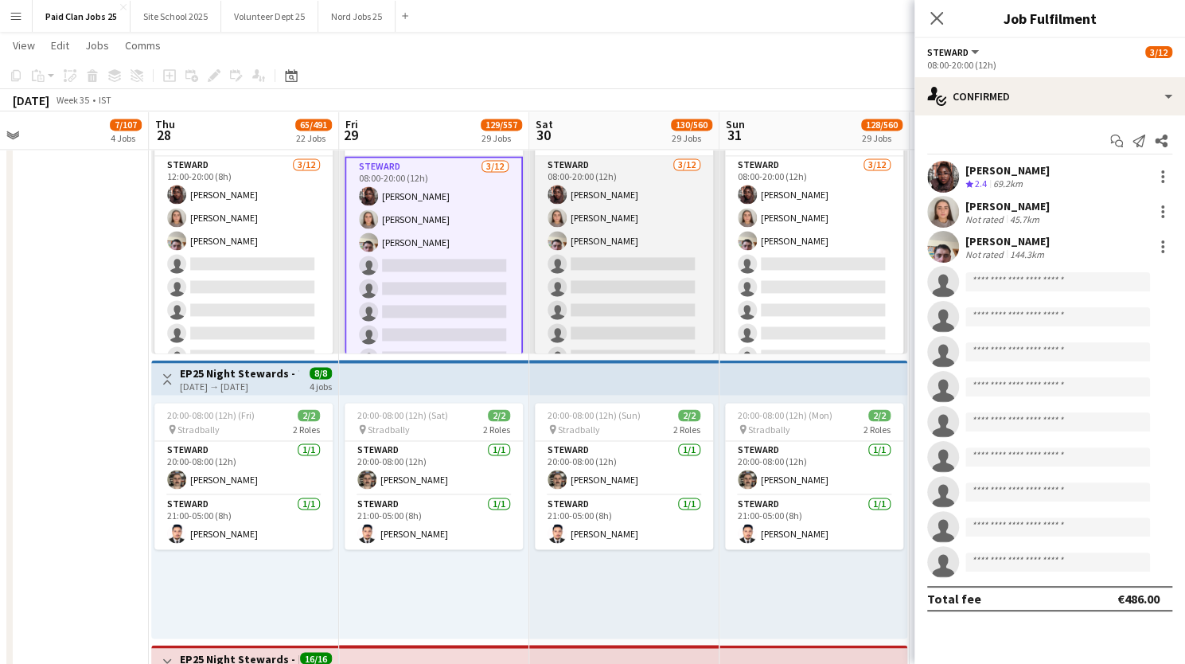
click at [669, 212] on app-card-role "[PERSON_NAME] [DATE] 08:00-20:00 (12h) [PERSON_NAME] [PERSON_NAME] [PERSON_NAME…" at bounding box center [624, 310] width 178 height 308
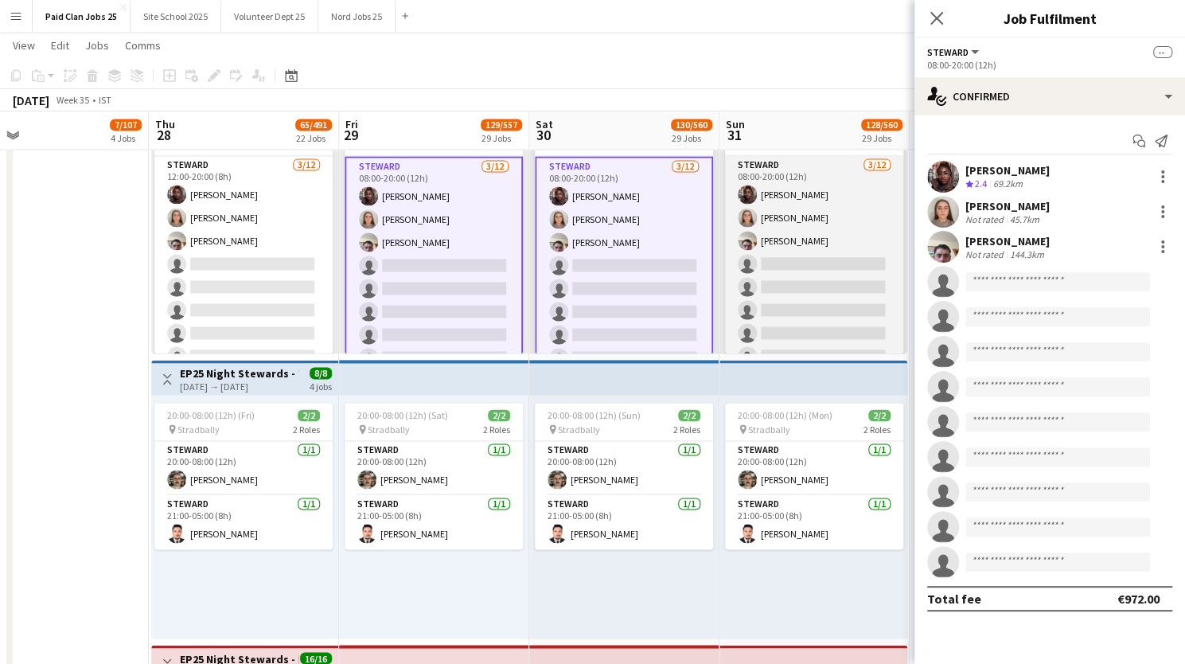
click at [847, 217] on app-card-role "[PERSON_NAME] [DATE] 08:00-20:00 (12h) [PERSON_NAME] [PERSON_NAME] [PERSON_NAME…" at bounding box center [814, 310] width 178 height 308
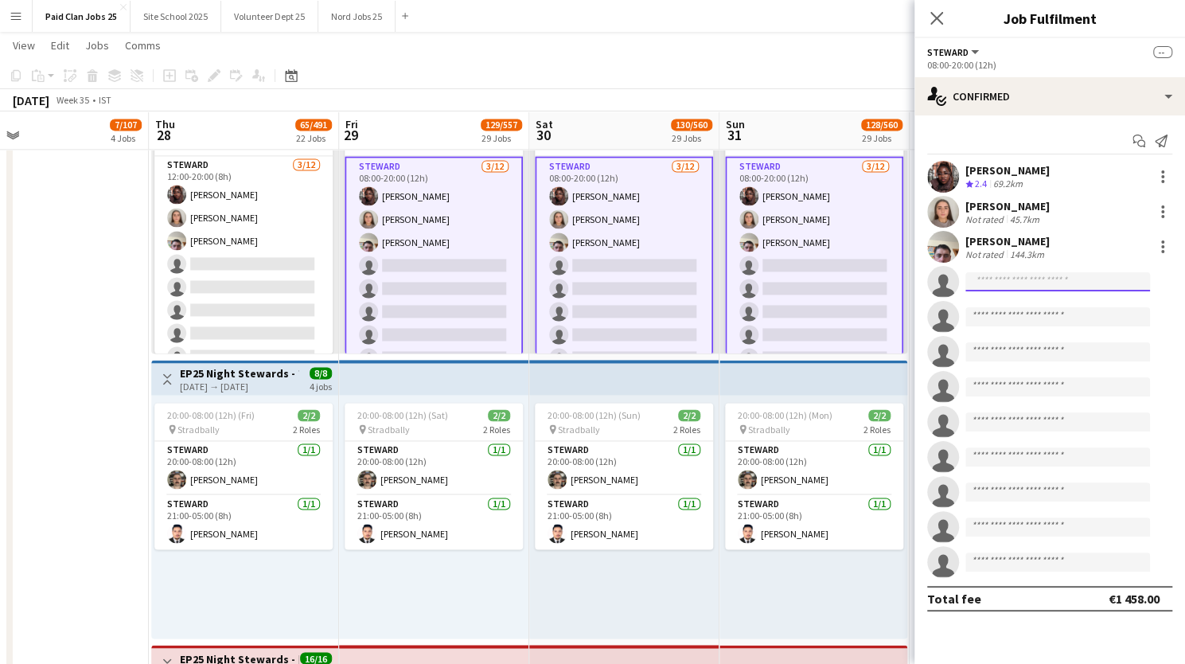
click at [995, 281] on input at bounding box center [1057, 281] width 185 height 19
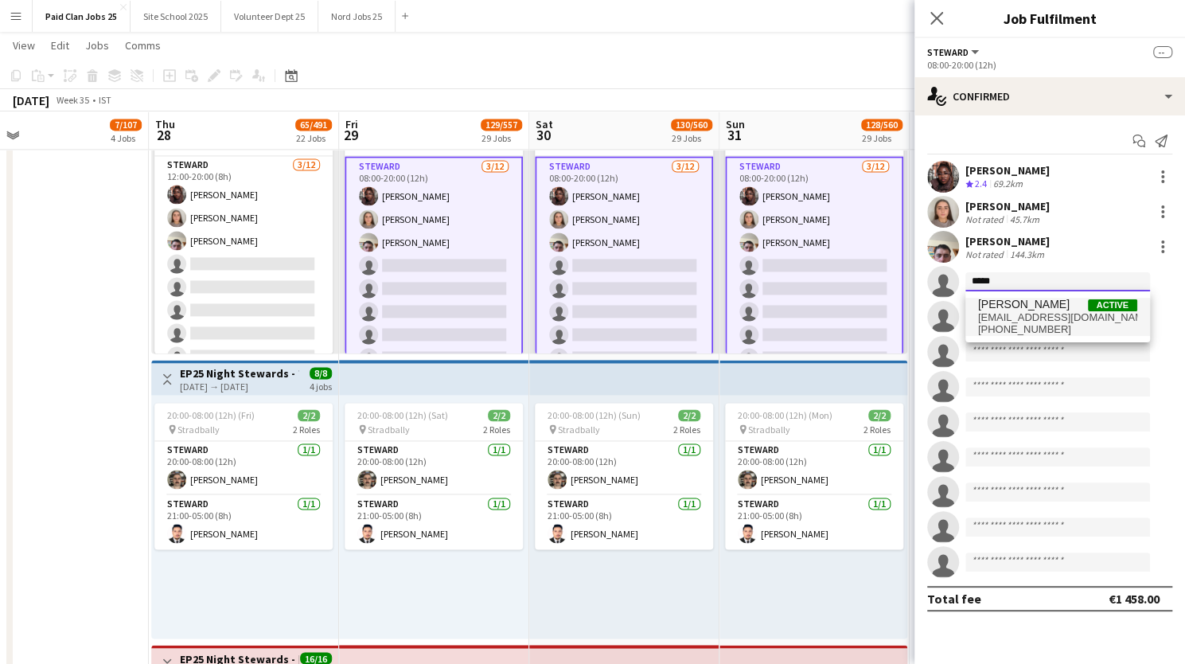
type input "*****"
click at [1001, 309] on span "[PERSON_NAME]" at bounding box center [1024, 305] width 92 height 14
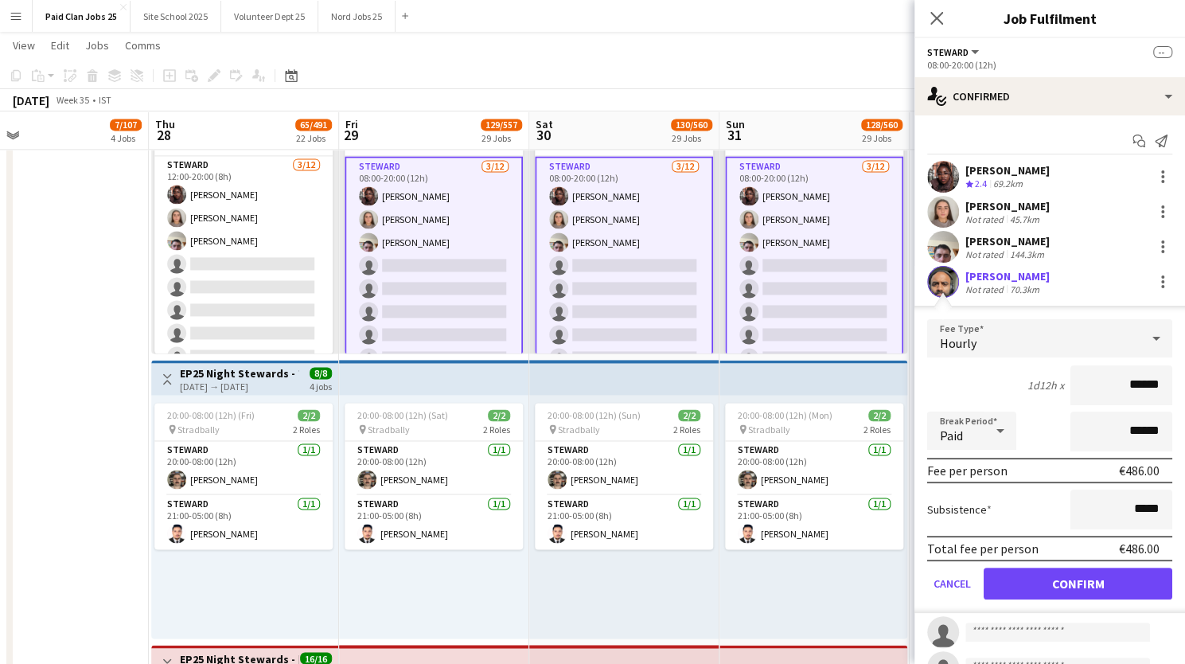
scroll to position [86, 0]
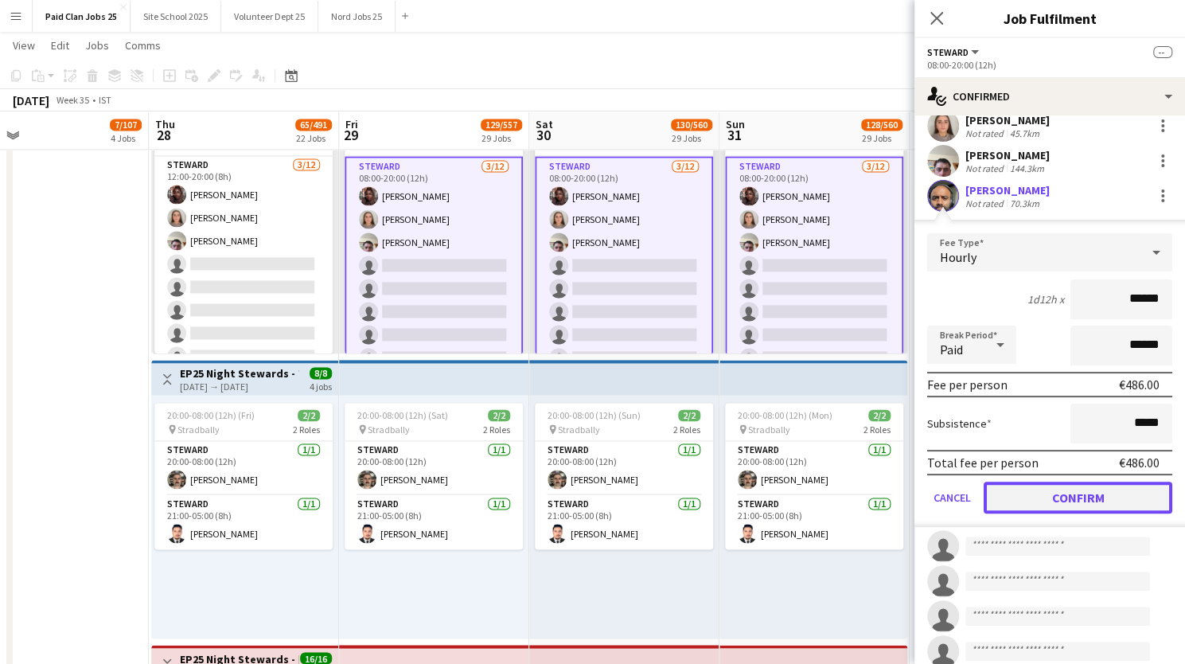
click at [1046, 499] on button "Confirm" at bounding box center [1078, 497] width 189 height 32
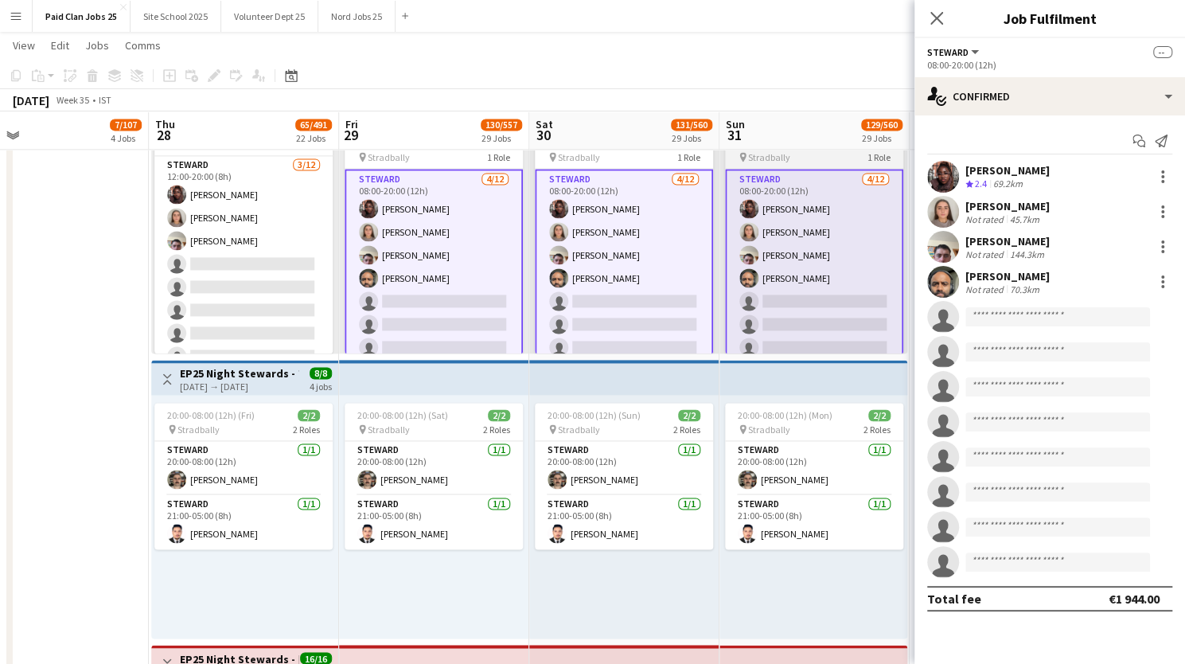
scroll to position [0, 0]
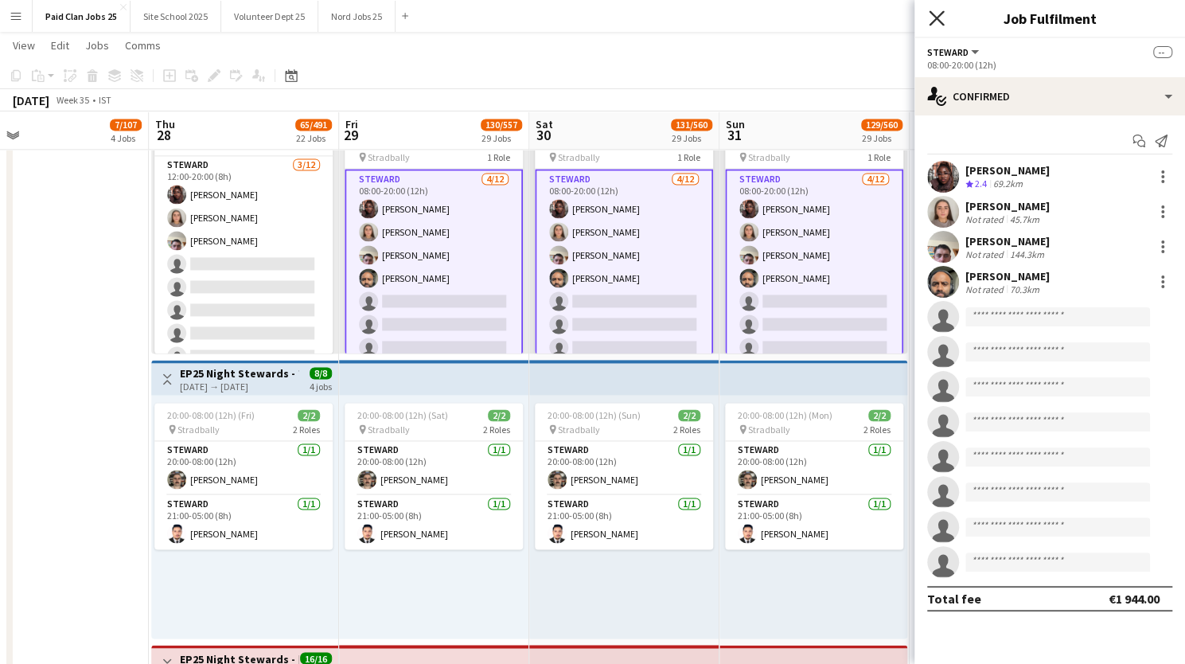
click at [934, 15] on icon at bounding box center [936, 17] width 15 height 15
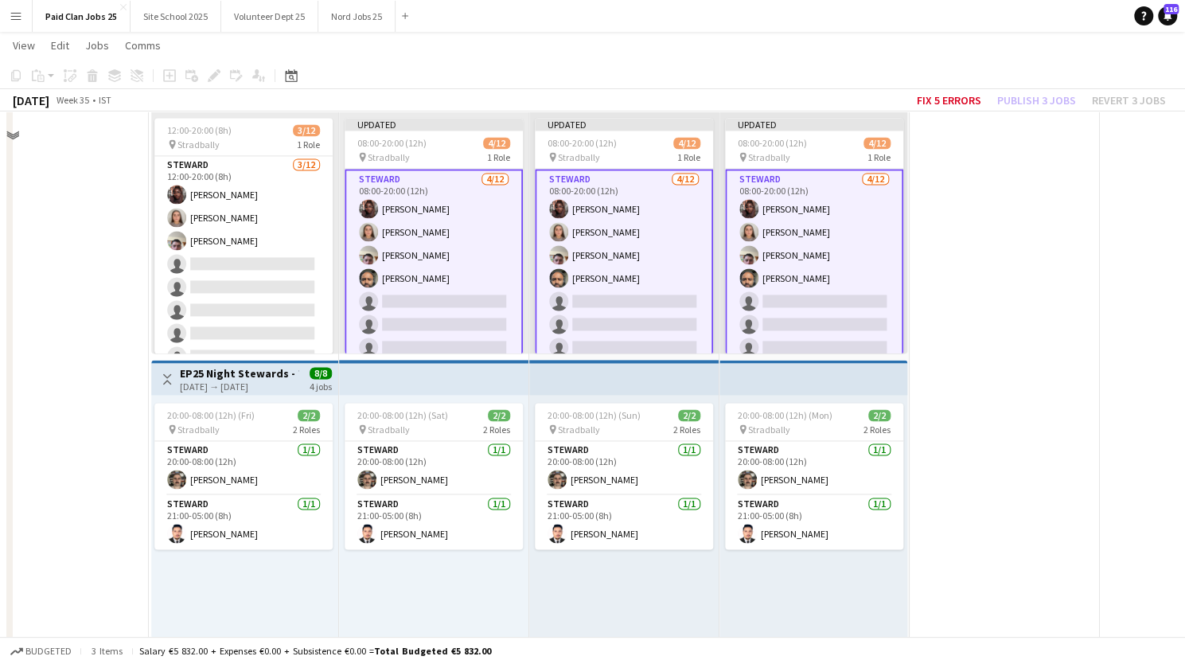
scroll to position [4763, 0]
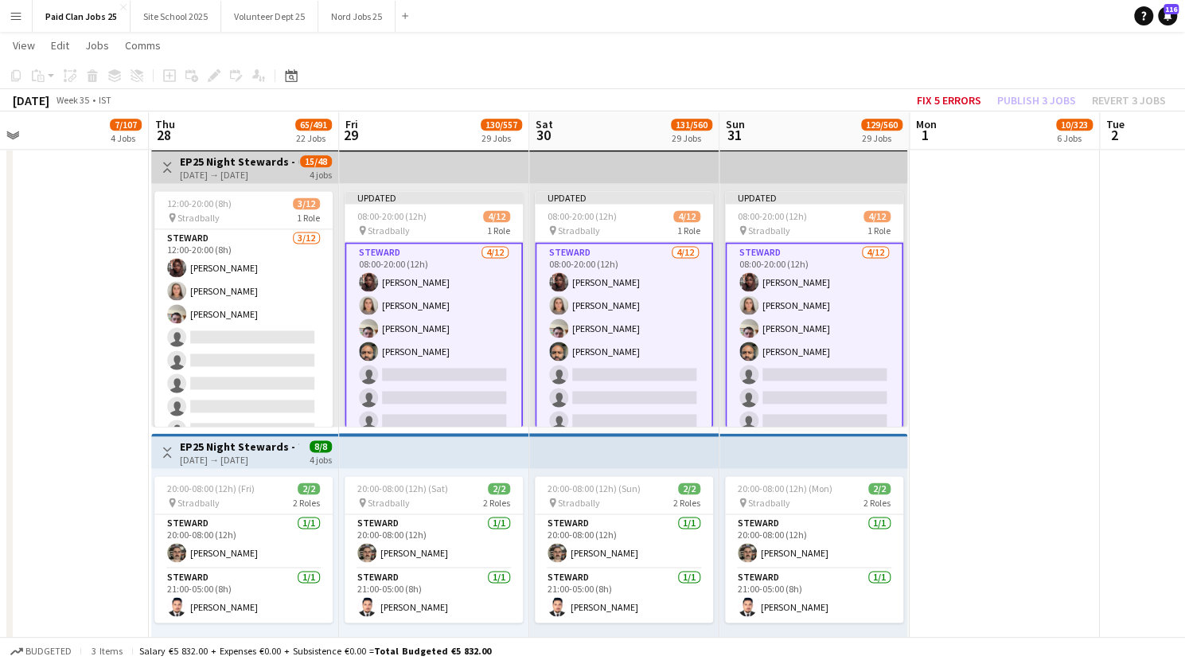
click at [258, 169] on div "[DATE] → [DATE]" at bounding box center [239, 175] width 119 height 12
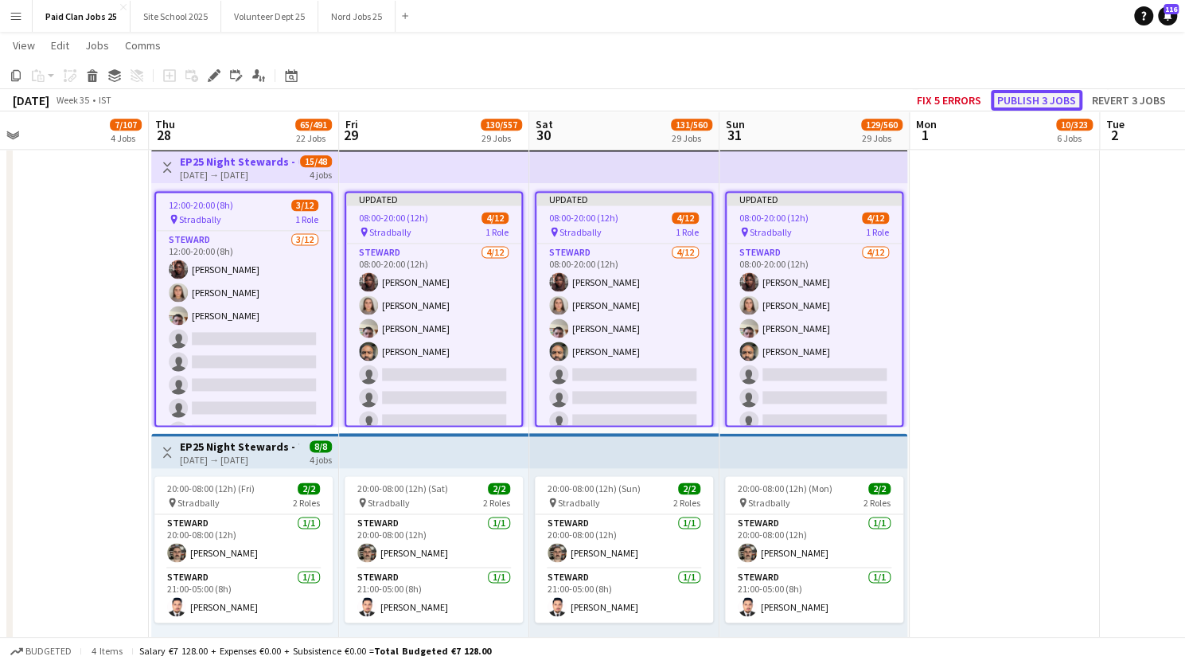
click at [1029, 96] on button "Publish 3 jobs" at bounding box center [1037, 100] width 92 height 21
